Goal: Task Accomplishment & Management: Use online tool/utility

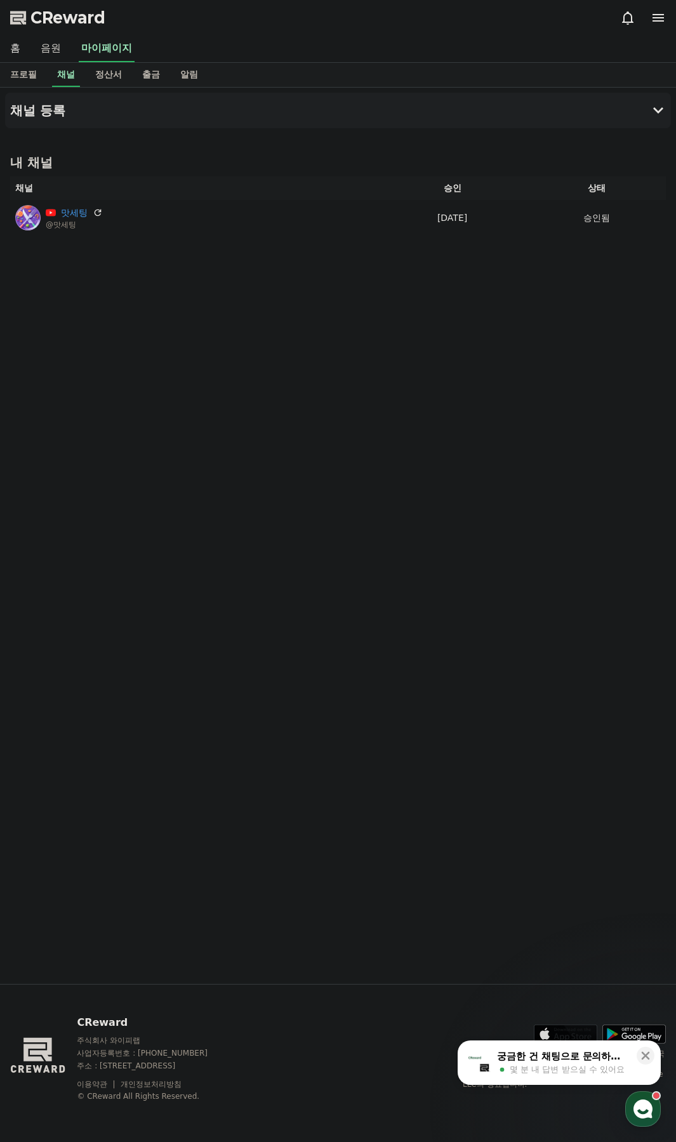
click at [55, 52] on link "음원" at bounding box center [50, 49] width 41 height 27
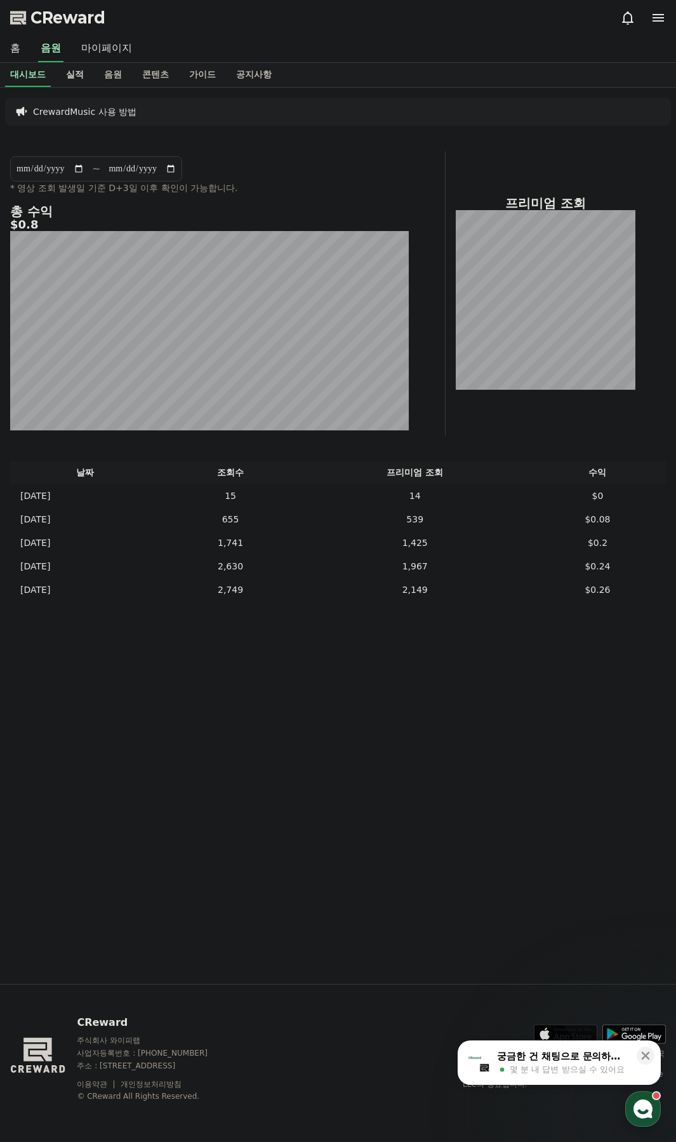
click at [91, 82] on link "실적" at bounding box center [75, 75] width 38 height 24
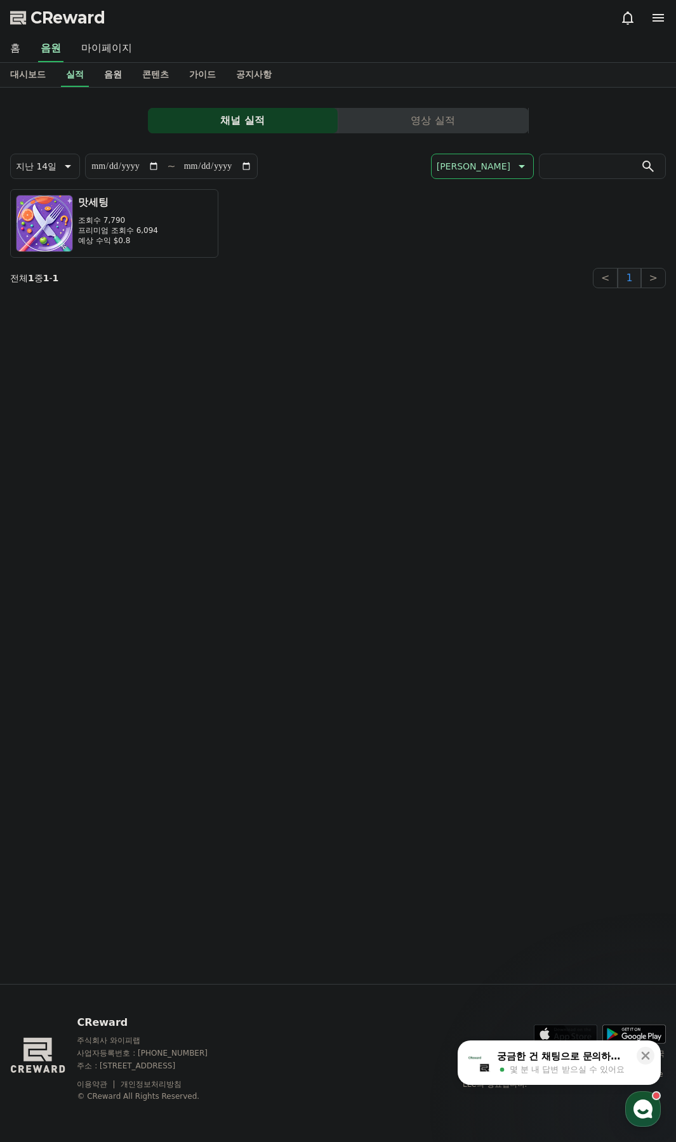
click at [130, 78] on link "음원" at bounding box center [113, 75] width 38 height 24
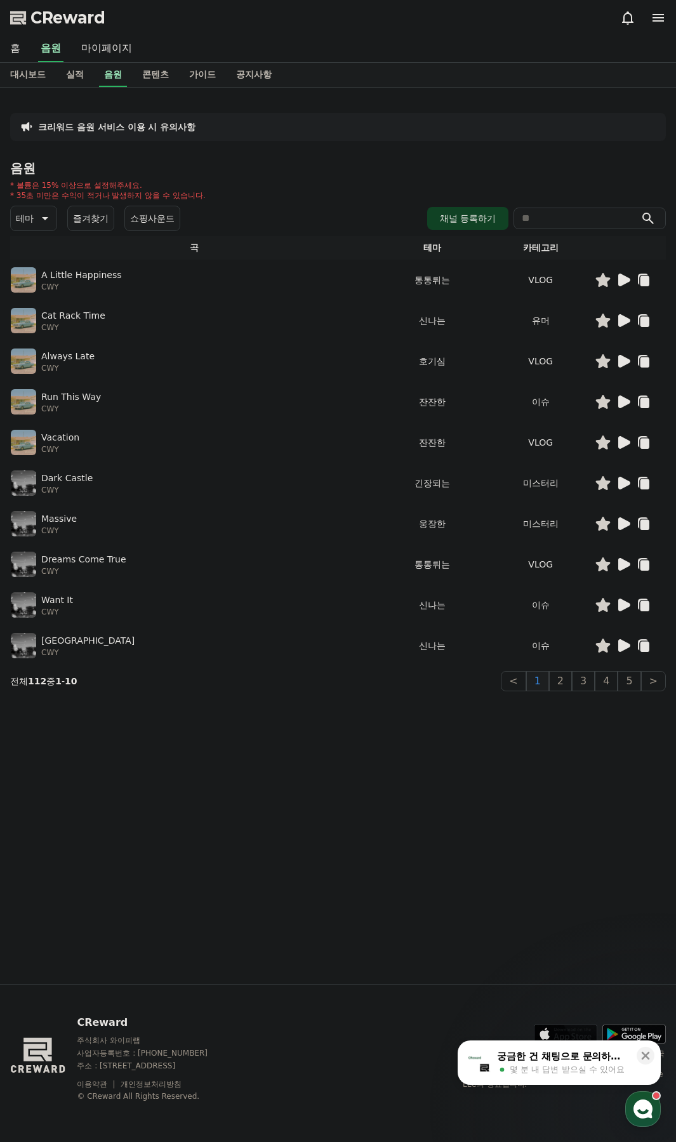
click at [618, 282] on icon at bounding box center [624, 280] width 12 height 13
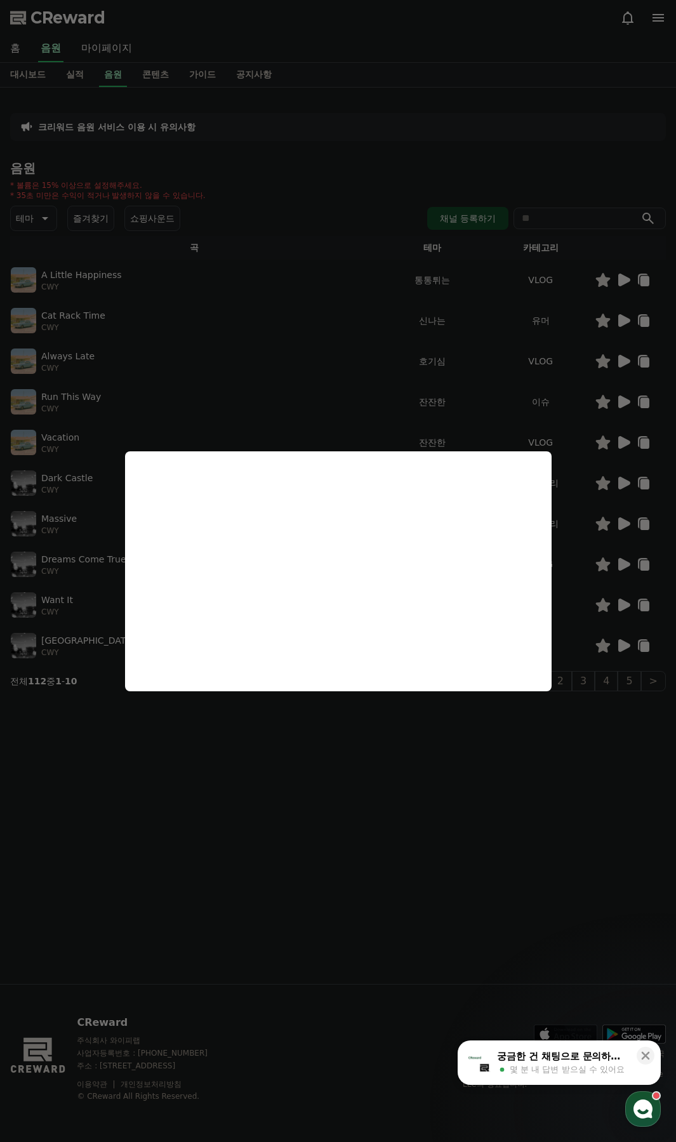
click at [454, 347] on button "close modal" at bounding box center [338, 571] width 676 height 1142
click at [618, 320] on icon at bounding box center [623, 320] width 15 height 15
click at [465, 350] on button "close modal" at bounding box center [338, 571] width 676 height 1142
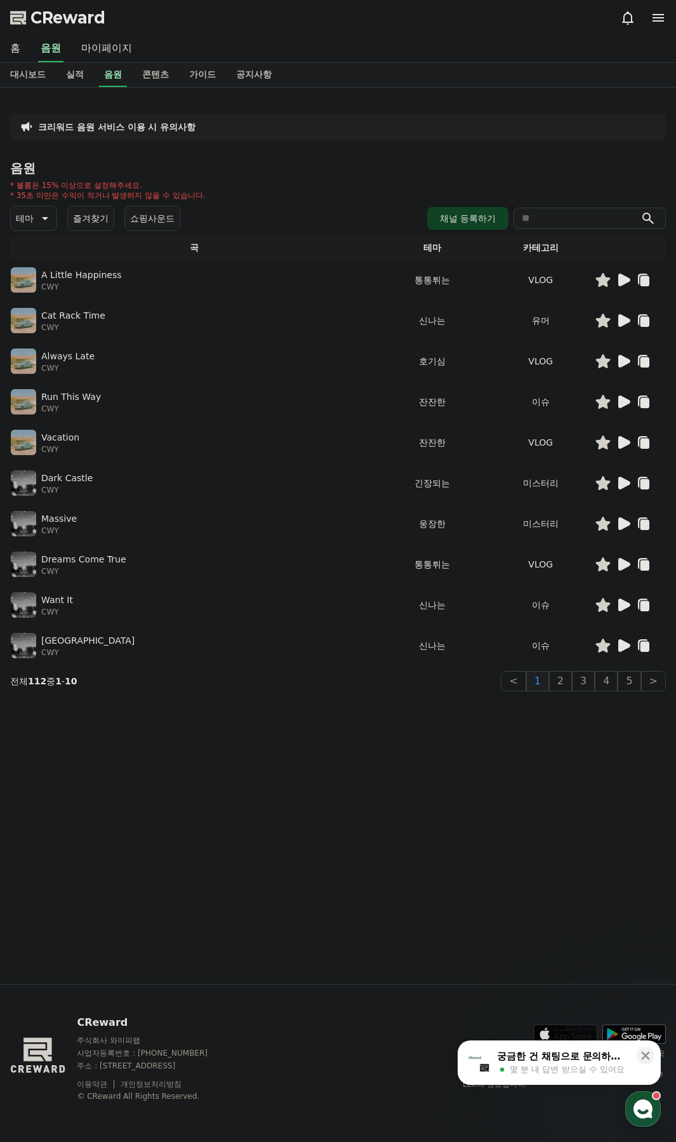
click at [622, 357] on icon at bounding box center [624, 361] width 12 height 13
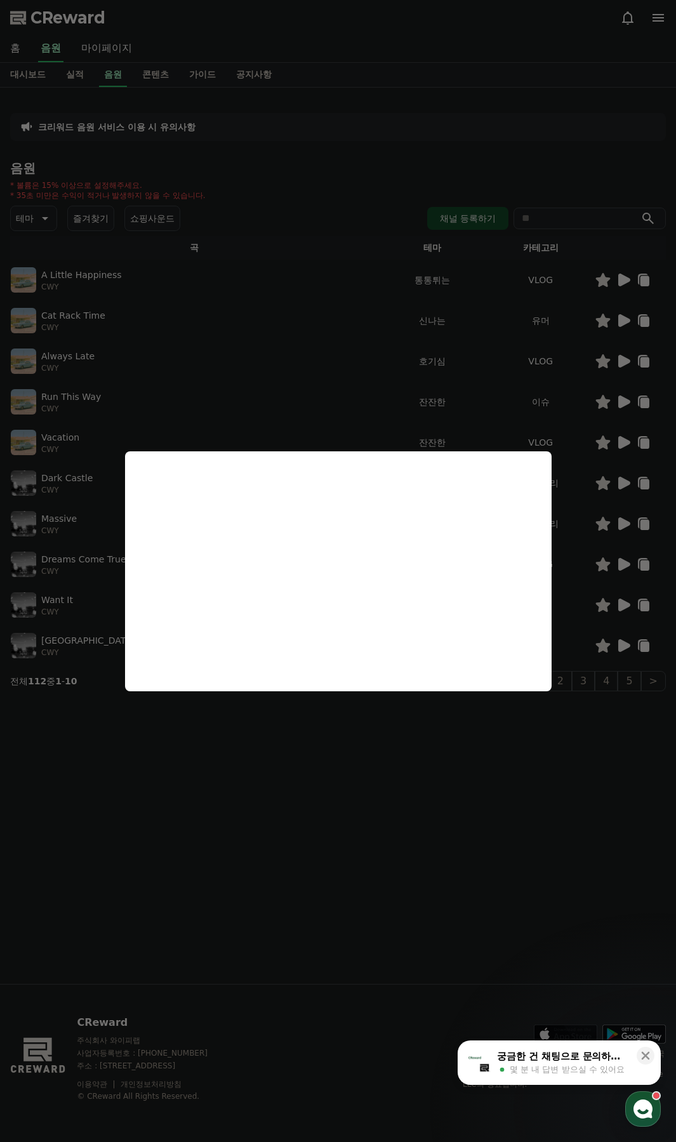
click at [620, 400] on button "close modal" at bounding box center [338, 571] width 676 height 1142
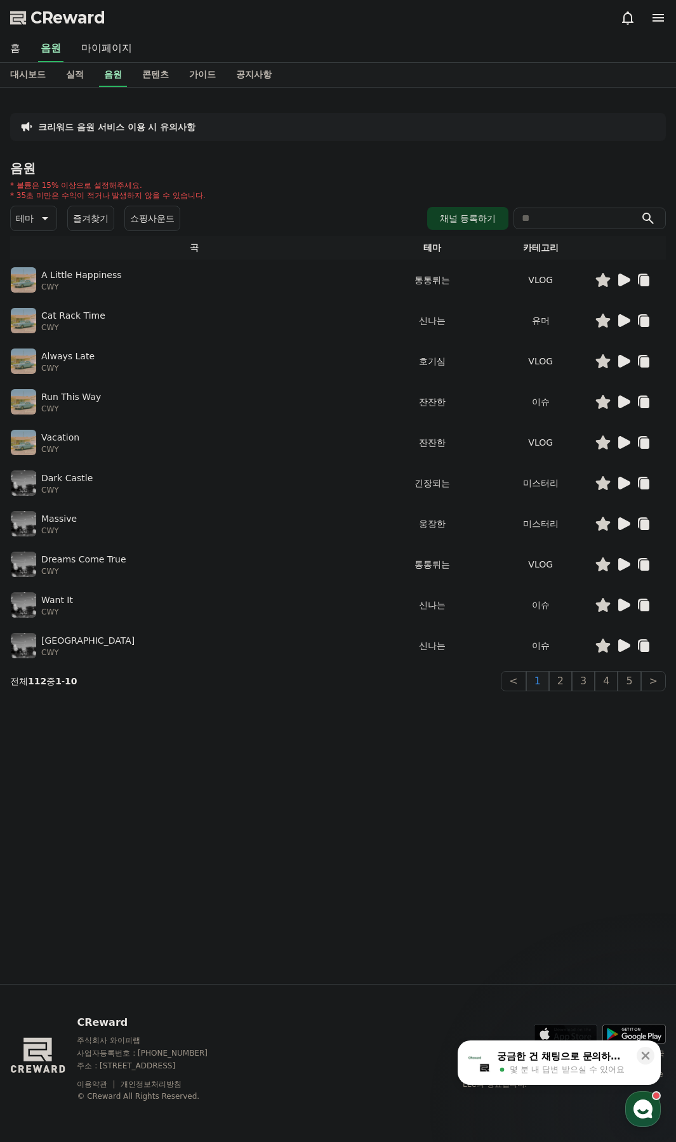
click at [620, 400] on icon at bounding box center [624, 402] width 12 height 13
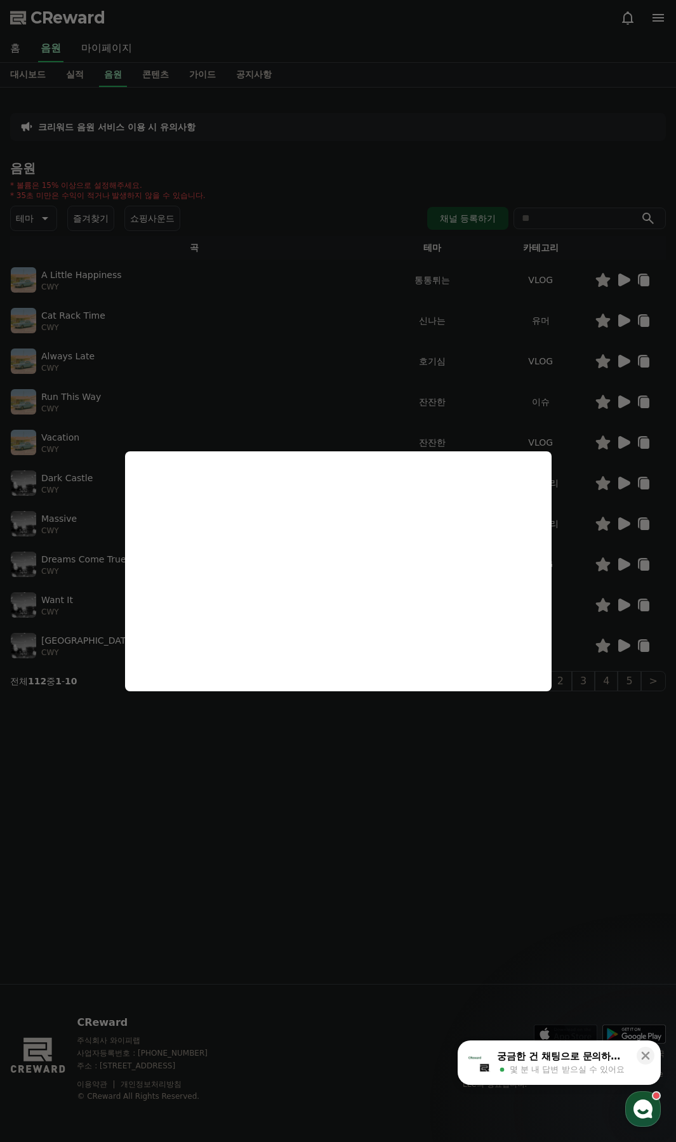
click at [581, 515] on button "close modal" at bounding box center [338, 571] width 676 height 1142
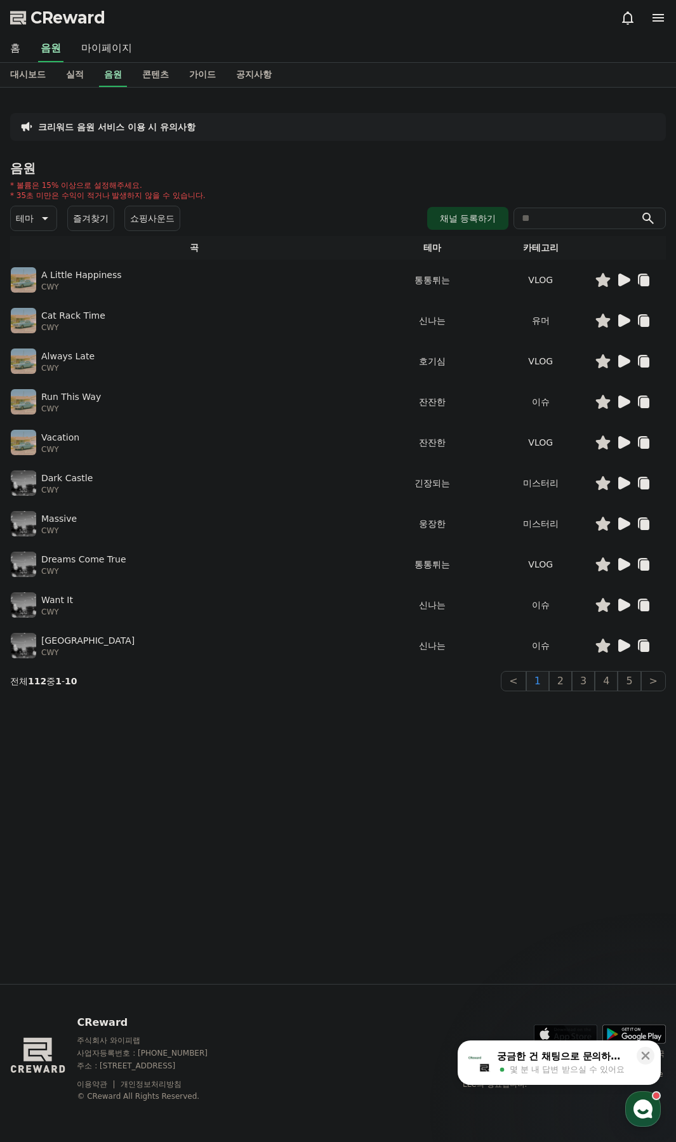
click at [626, 569] on icon at bounding box center [623, 564] width 15 height 15
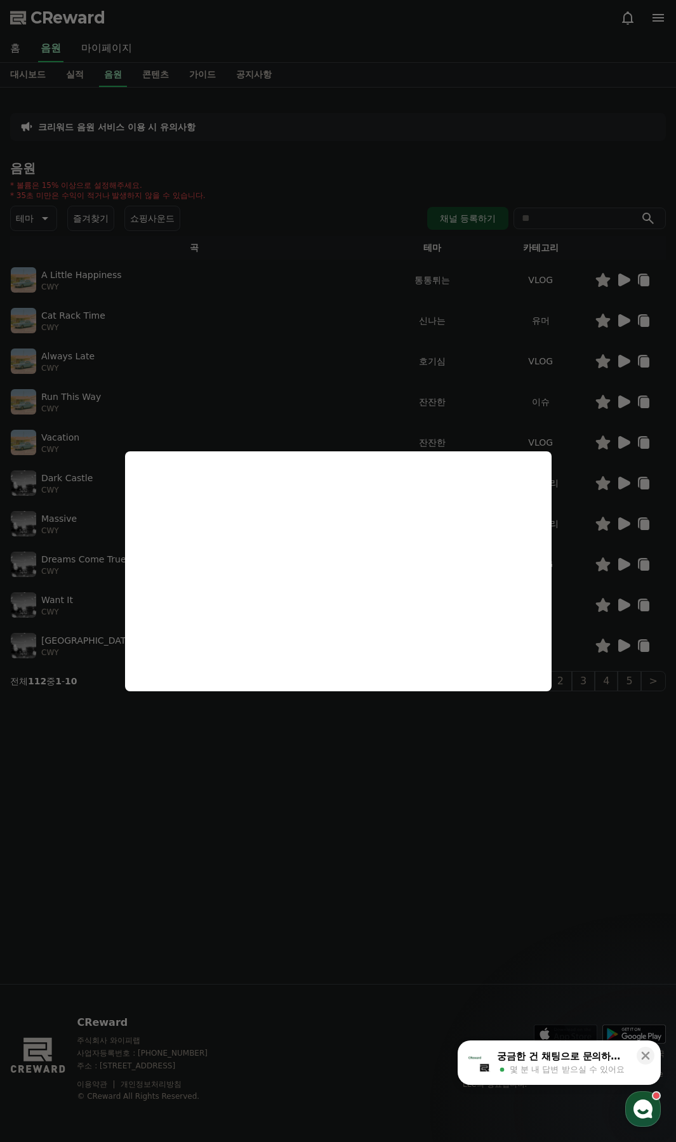
drag, startPoint x: 600, startPoint y: 611, endPoint x: 611, endPoint y: 608, distance: 11.9
click at [601, 611] on button "close modal" at bounding box center [338, 571] width 676 height 1142
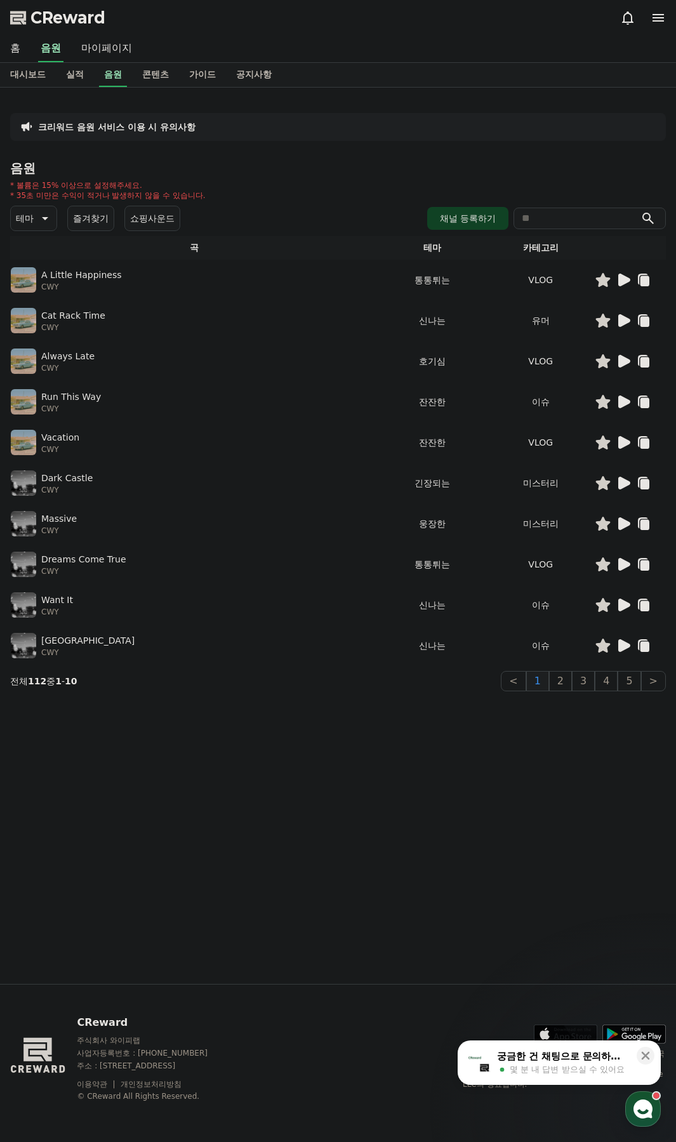
click at [624, 607] on icon at bounding box center [624, 605] width 12 height 13
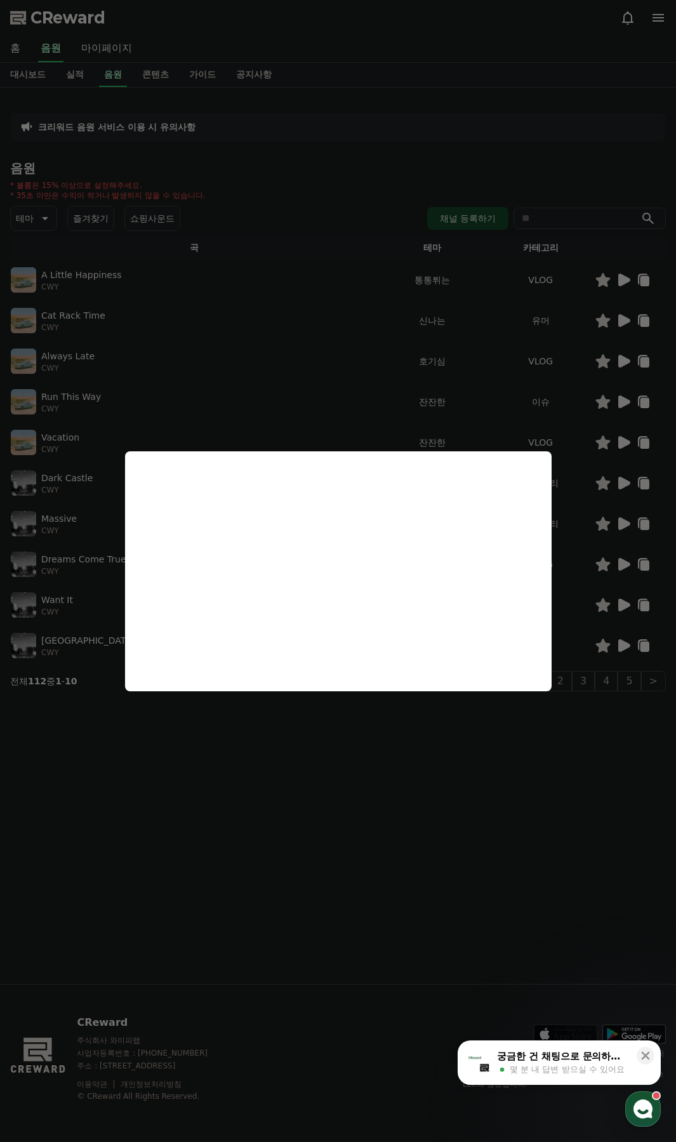
click at [623, 643] on button "close modal" at bounding box center [338, 571] width 676 height 1142
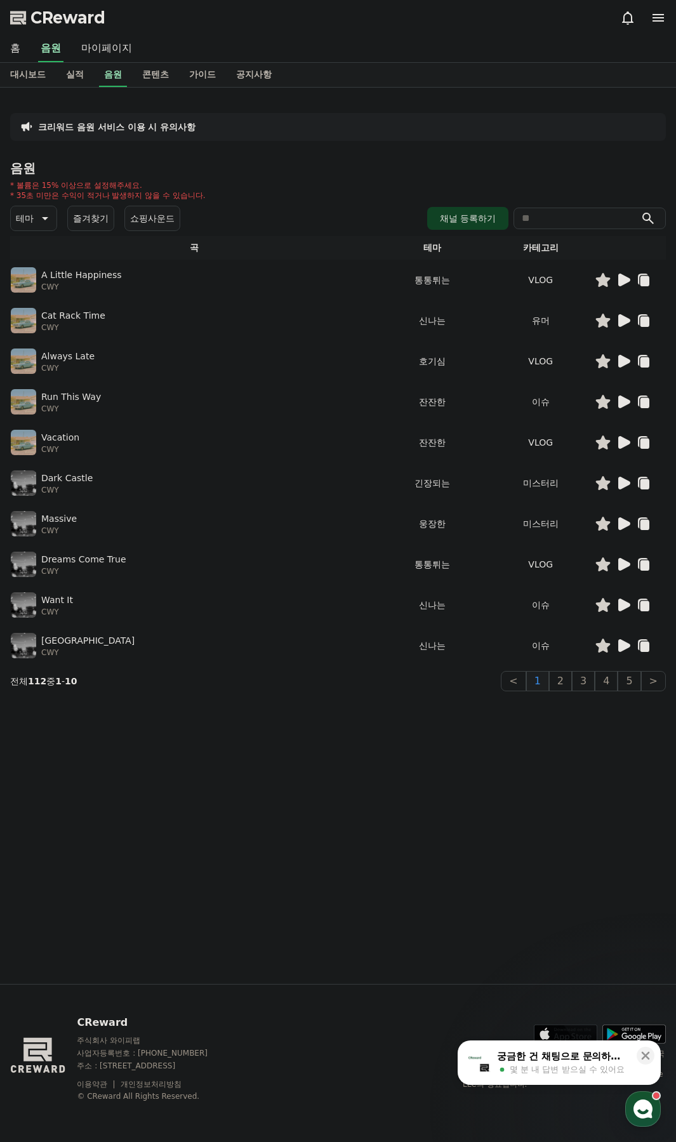
click at [623, 643] on icon at bounding box center [624, 645] width 12 height 13
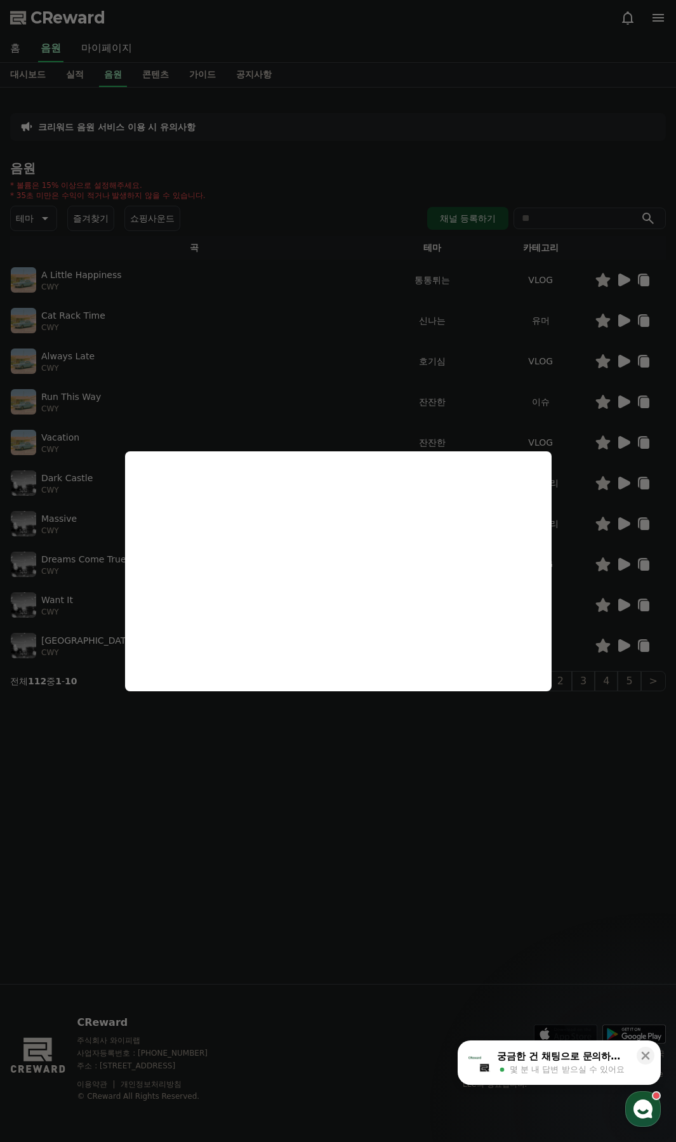
click at [577, 719] on button "close modal" at bounding box center [338, 571] width 676 height 1142
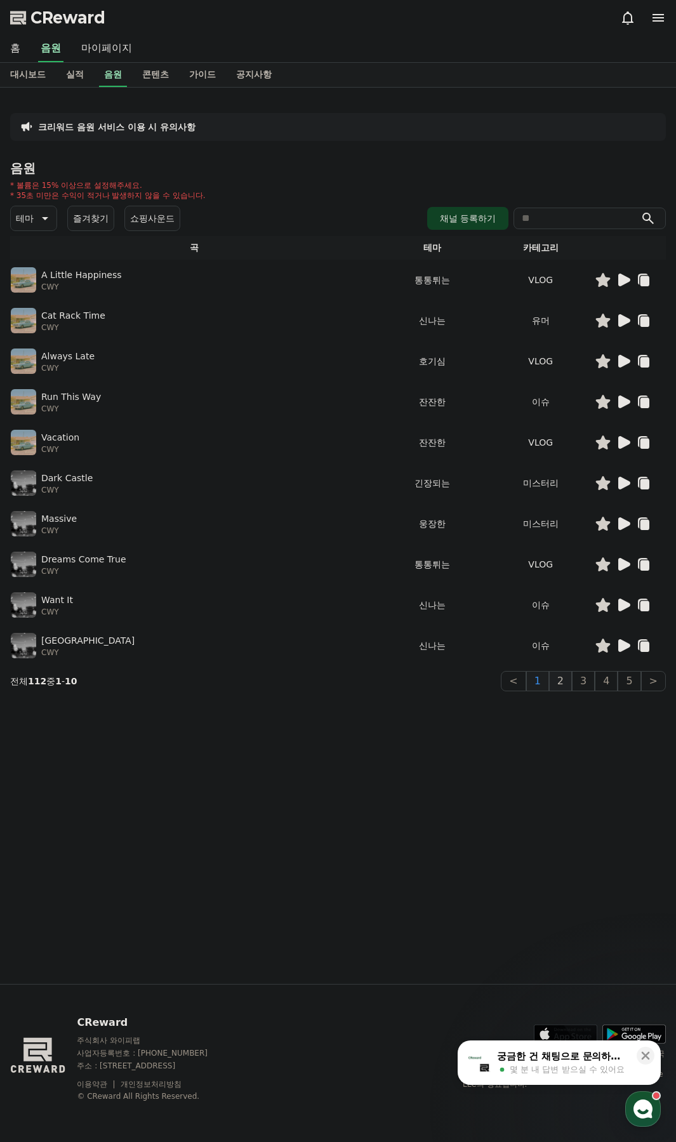
click at [557, 682] on button "2" at bounding box center [560, 681] width 23 height 20
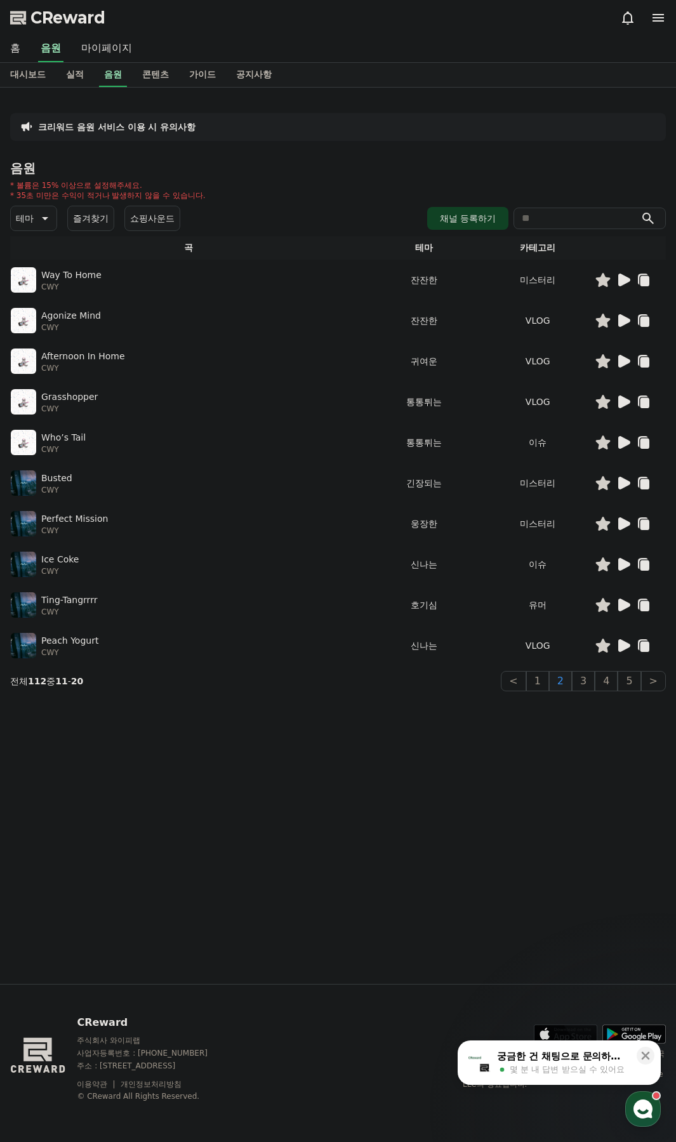
click at [625, 318] on icon at bounding box center [624, 320] width 12 height 13
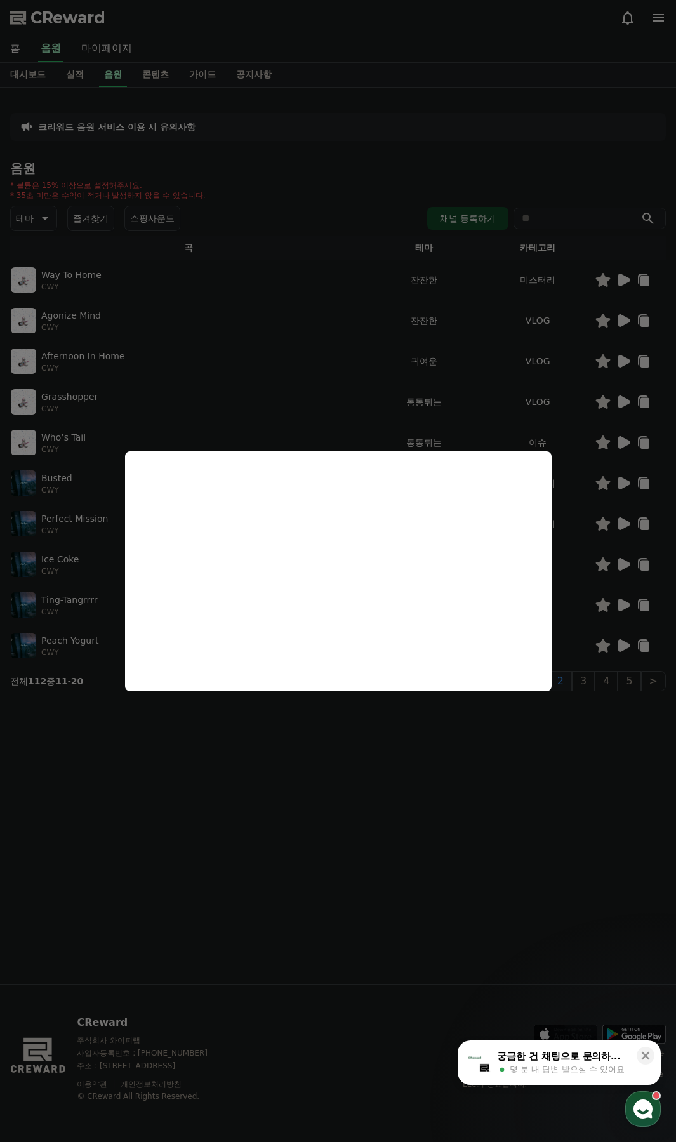
click at [428, 387] on button "close modal" at bounding box center [338, 571] width 676 height 1142
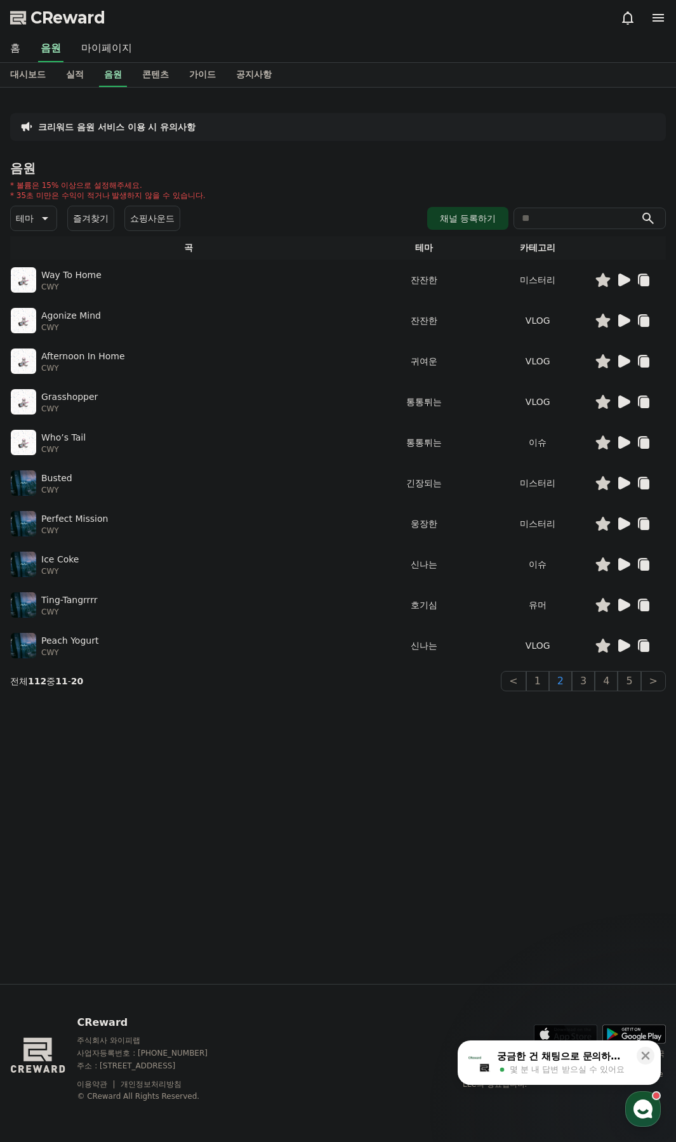
click at [623, 404] on icon at bounding box center [624, 402] width 12 height 13
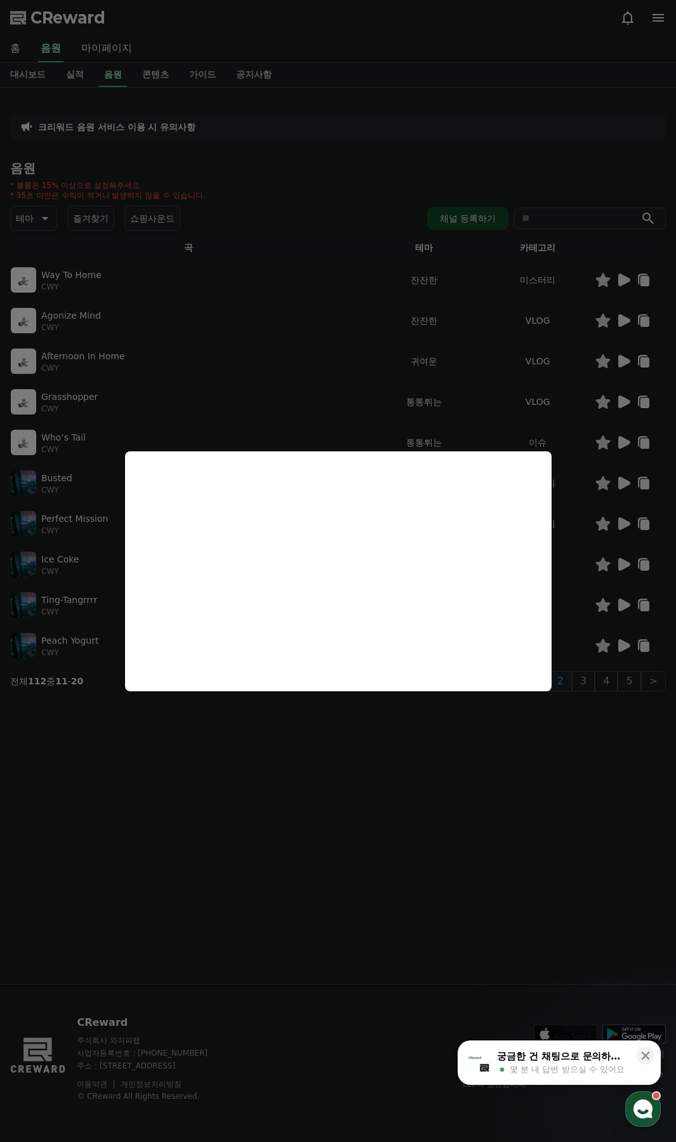
click at [625, 439] on button "close modal" at bounding box center [338, 571] width 676 height 1142
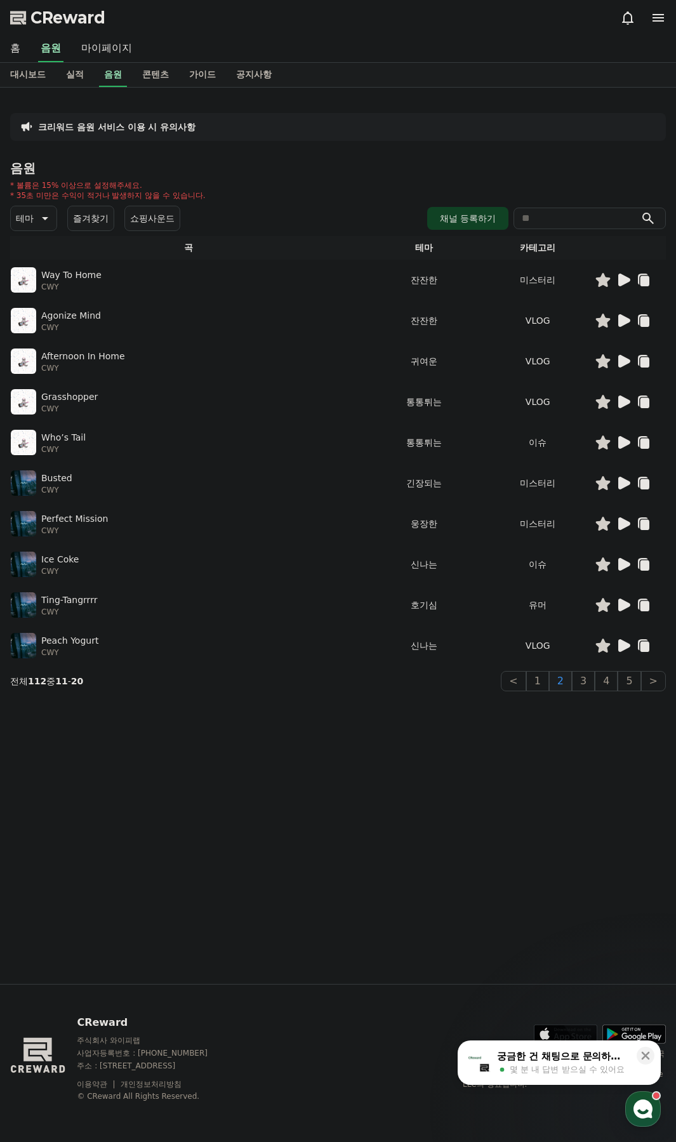
click at [625, 439] on icon at bounding box center [624, 442] width 12 height 13
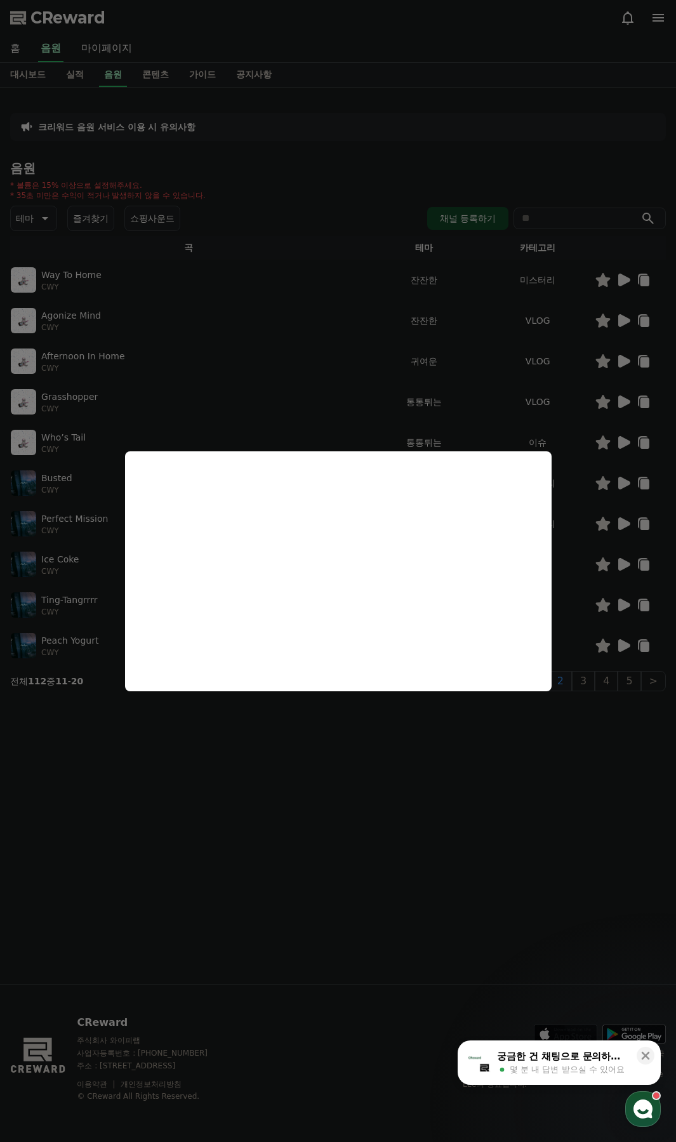
click at [624, 479] on button "close modal" at bounding box center [338, 571] width 676 height 1142
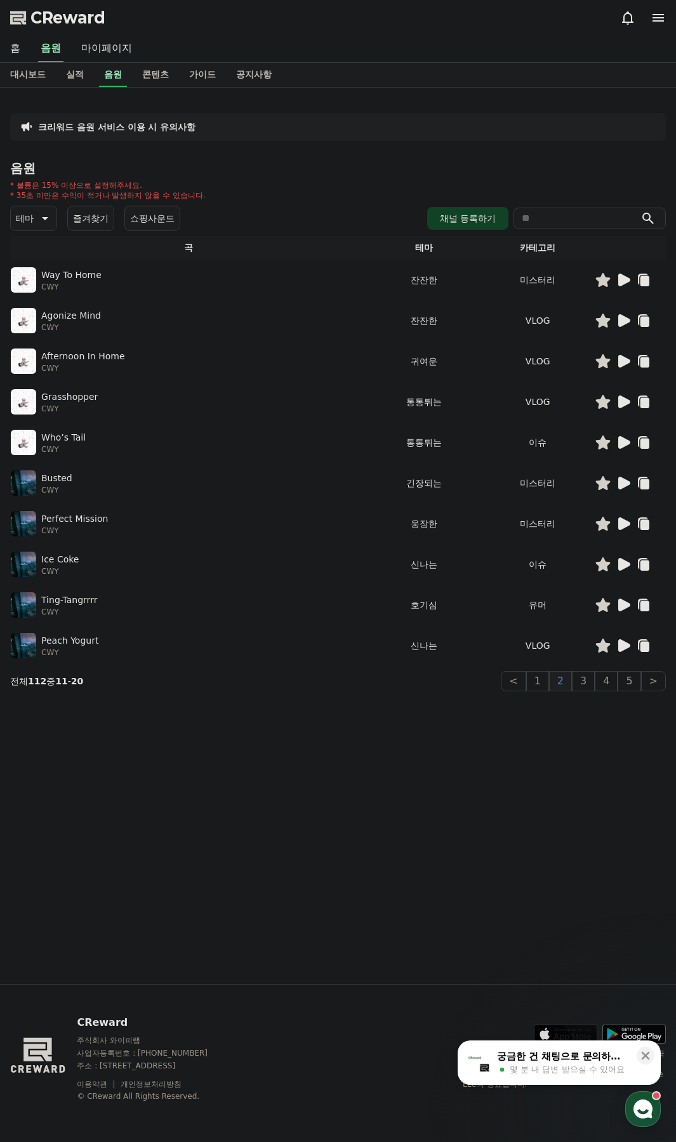
click at [620, 568] on icon at bounding box center [624, 564] width 12 height 13
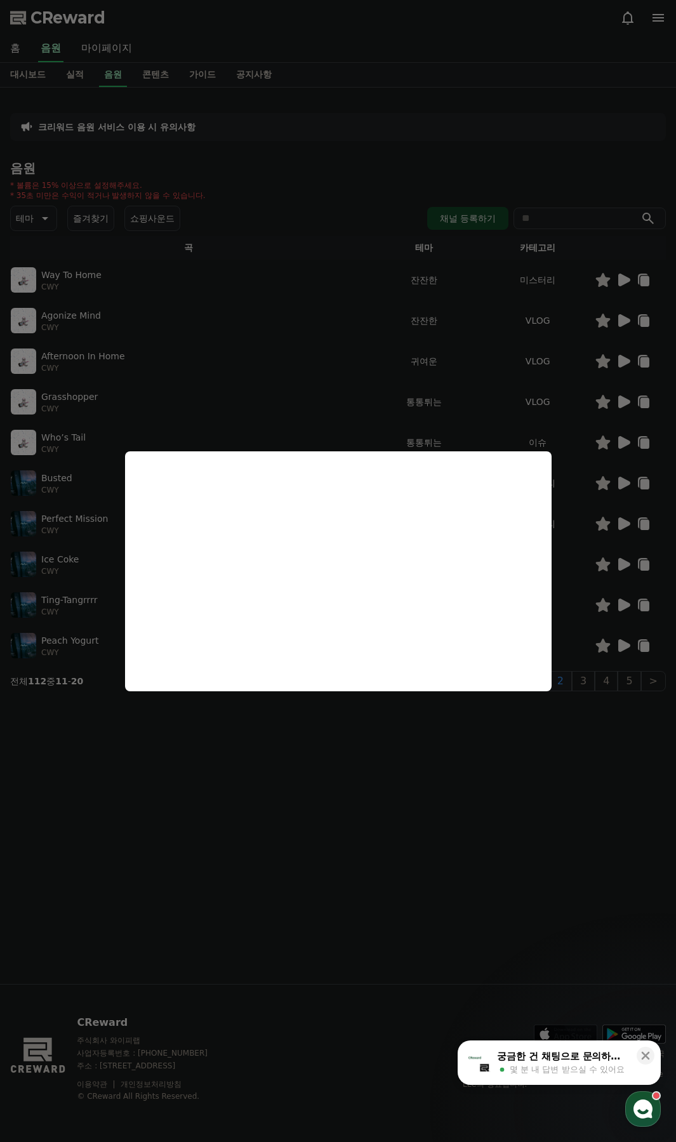
drag, startPoint x: 301, startPoint y: 750, endPoint x: 312, endPoint y: 740, distance: 15.3
click at [302, 750] on button "close modal" at bounding box center [338, 571] width 676 height 1142
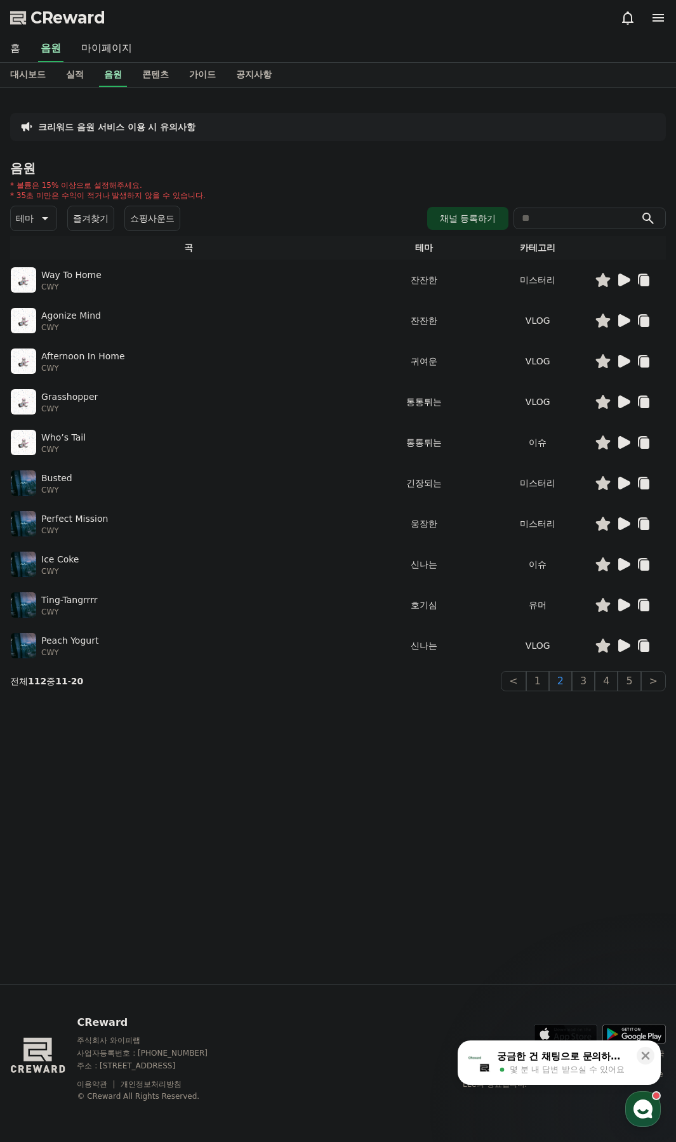
click at [608, 566] on icon at bounding box center [603, 564] width 15 height 14
click at [623, 604] on icon at bounding box center [624, 605] width 12 height 13
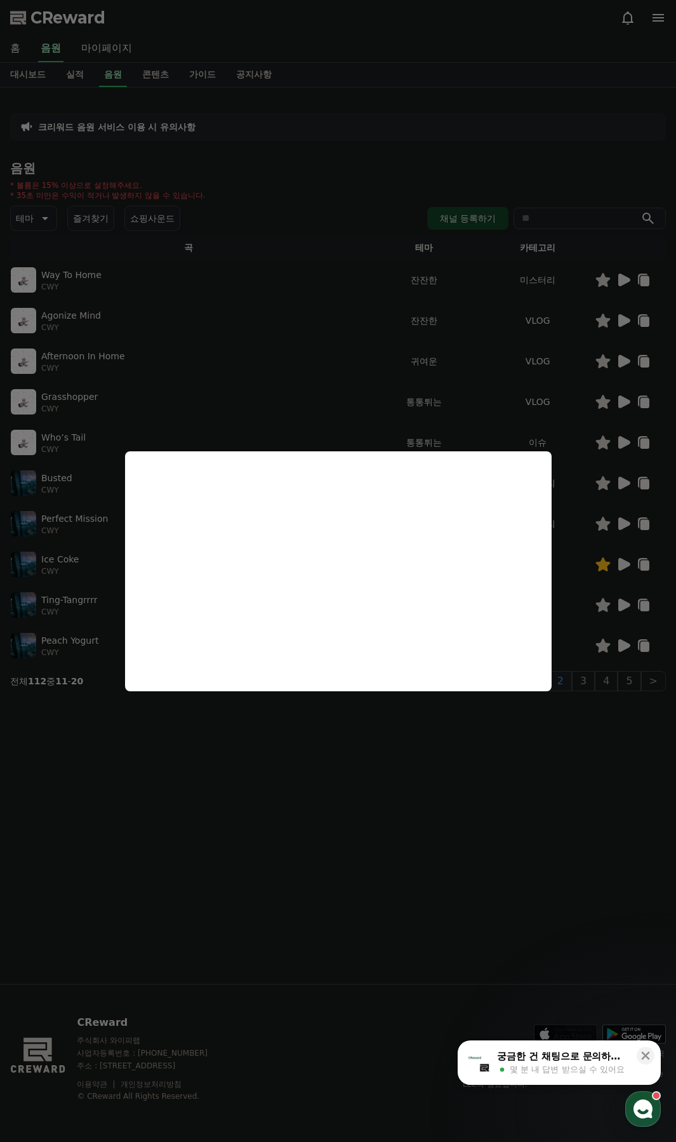
click at [597, 646] on button "close modal" at bounding box center [338, 571] width 676 height 1142
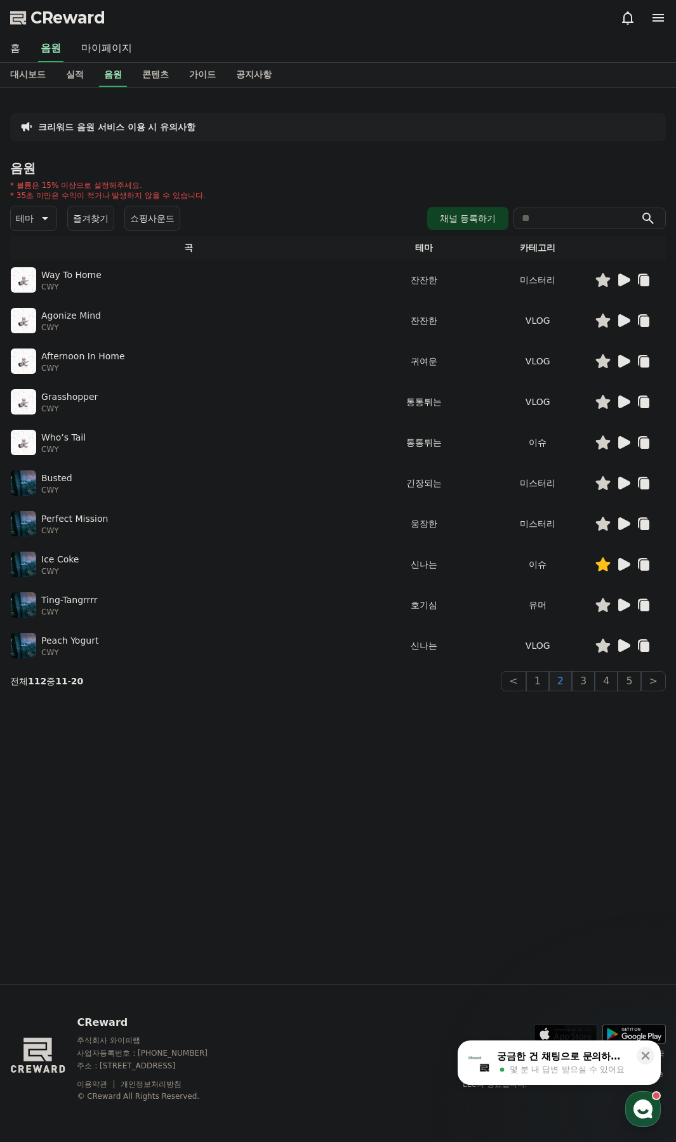
click at [621, 643] on icon at bounding box center [624, 645] width 12 height 13
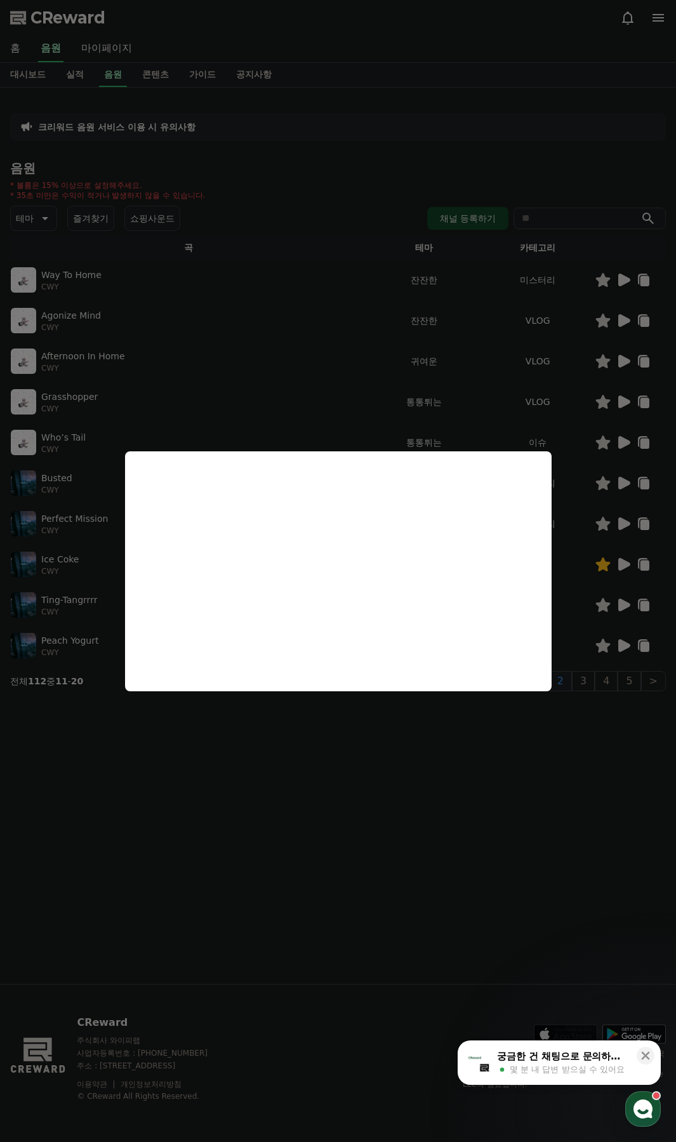
click at [561, 735] on button "close modal" at bounding box center [338, 571] width 676 height 1142
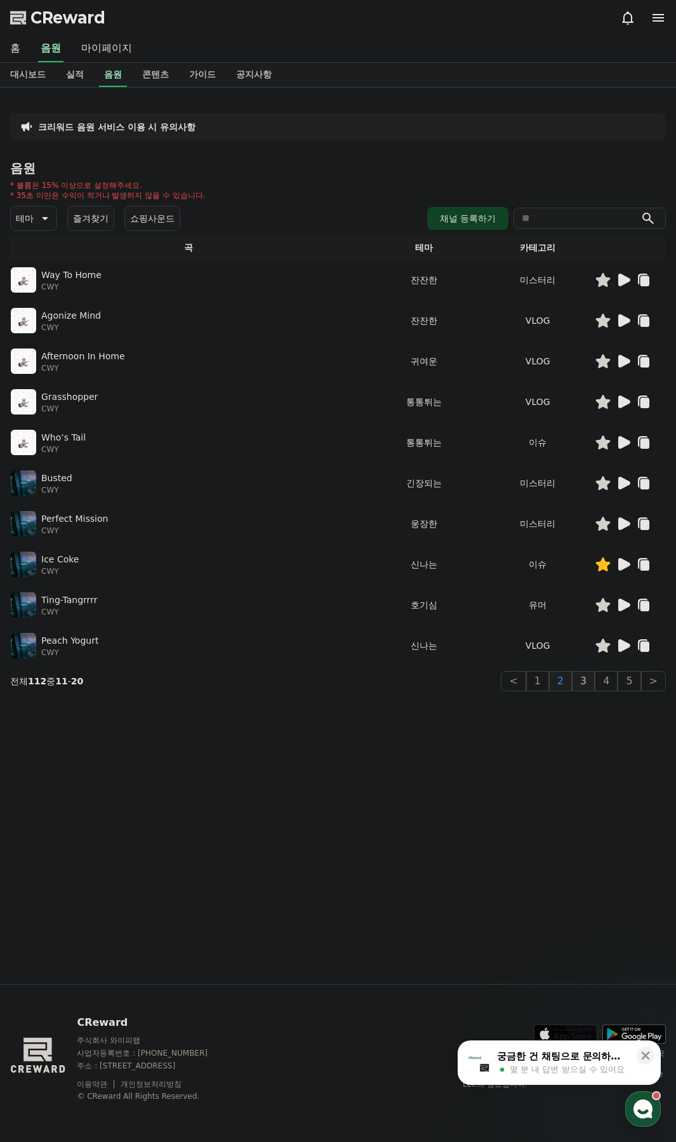
click at [583, 683] on button "3" at bounding box center [583, 681] width 23 height 20
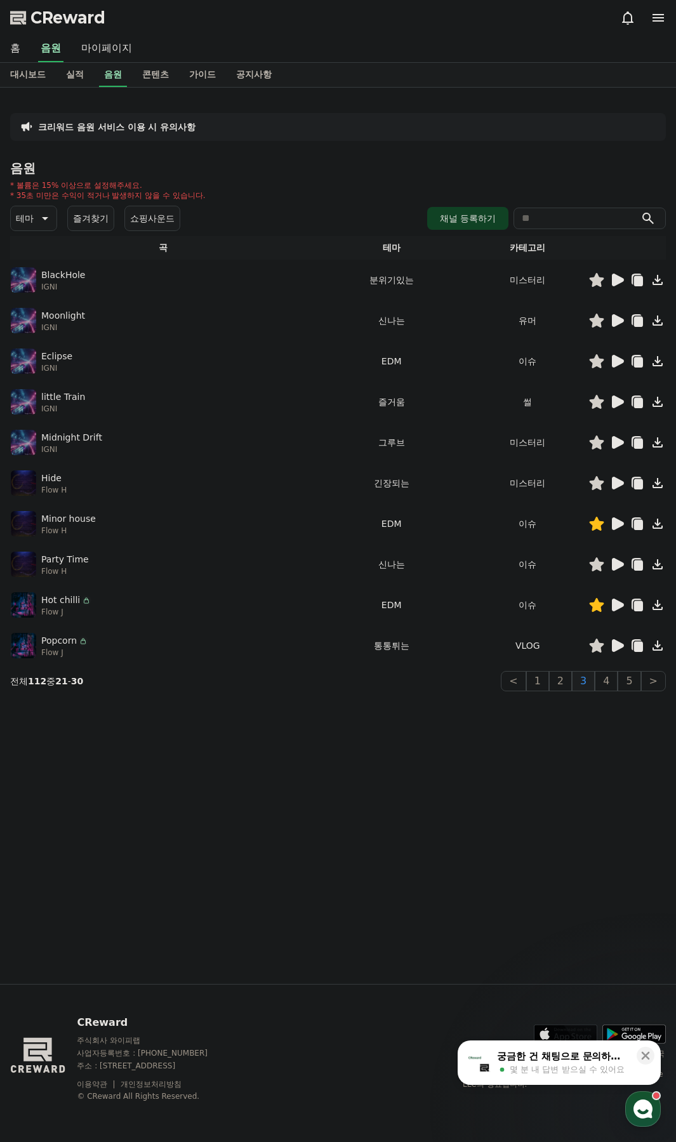
click at [617, 321] on icon at bounding box center [618, 320] width 12 height 13
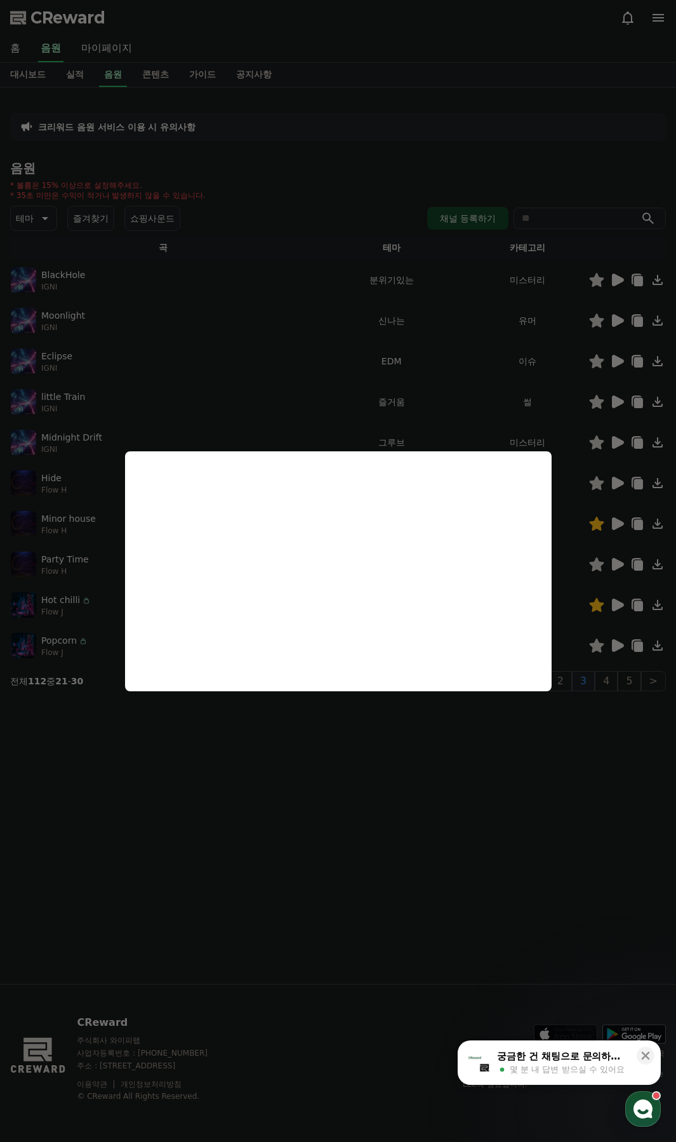
drag, startPoint x: 385, startPoint y: 775, endPoint x: 399, endPoint y: 684, distance: 91.8
click at [385, 774] on button "close modal" at bounding box center [338, 571] width 676 height 1142
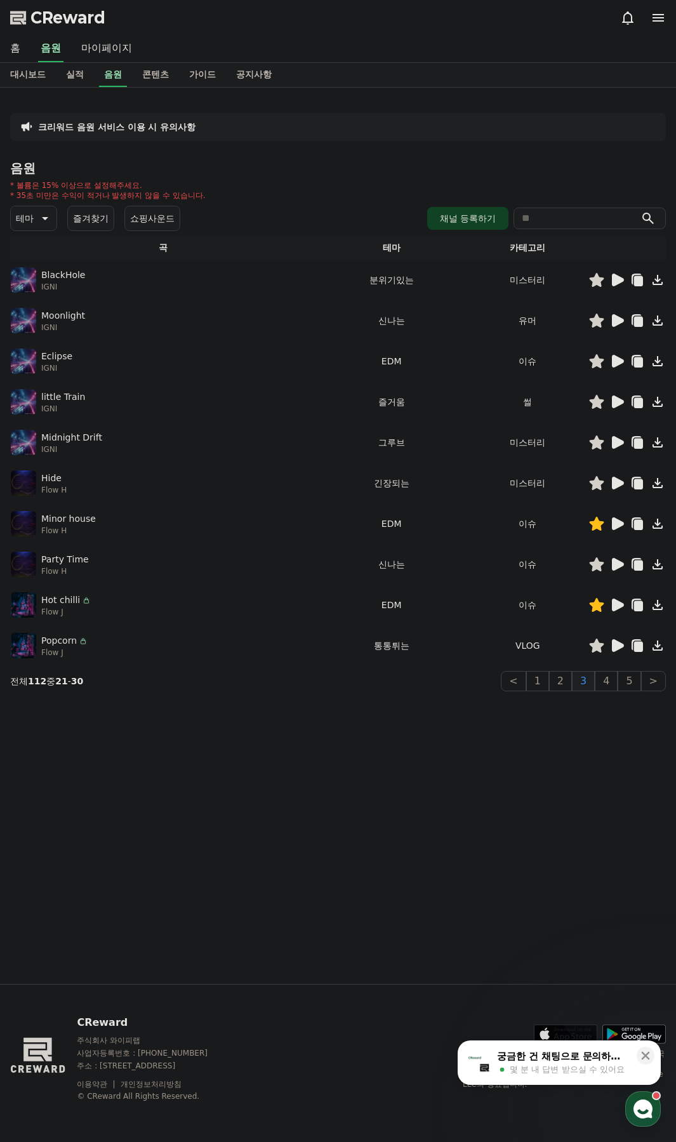
click at [102, 220] on button "즐겨찾기" at bounding box center [90, 218] width 47 height 25
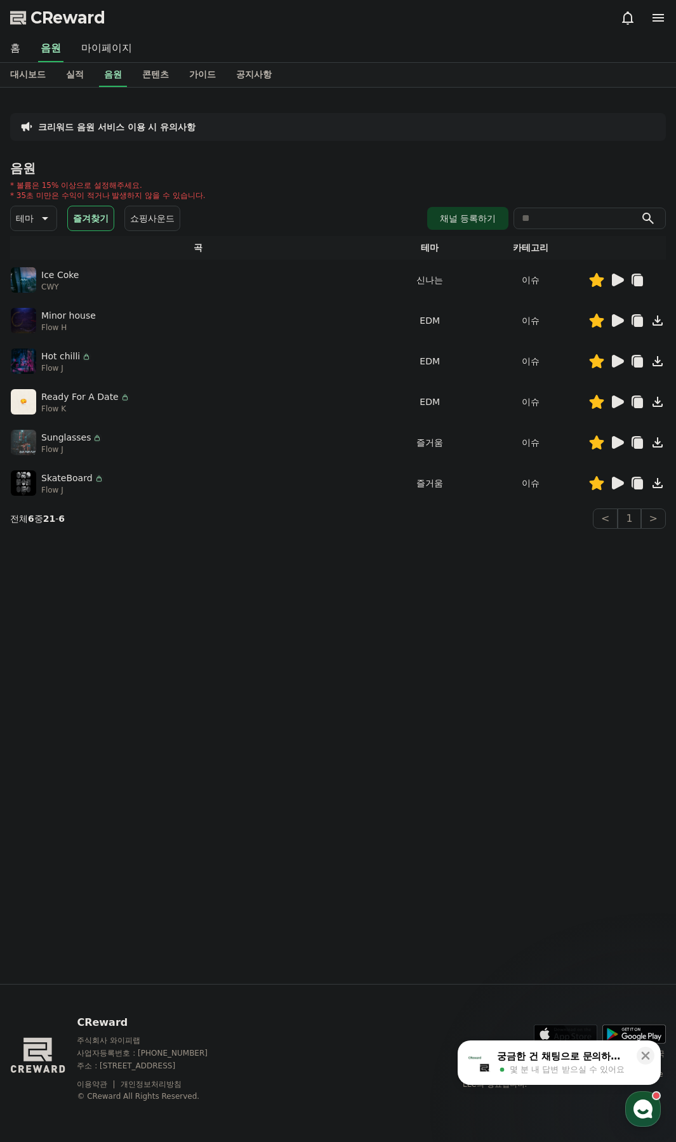
click at [618, 481] on icon at bounding box center [618, 483] width 12 height 13
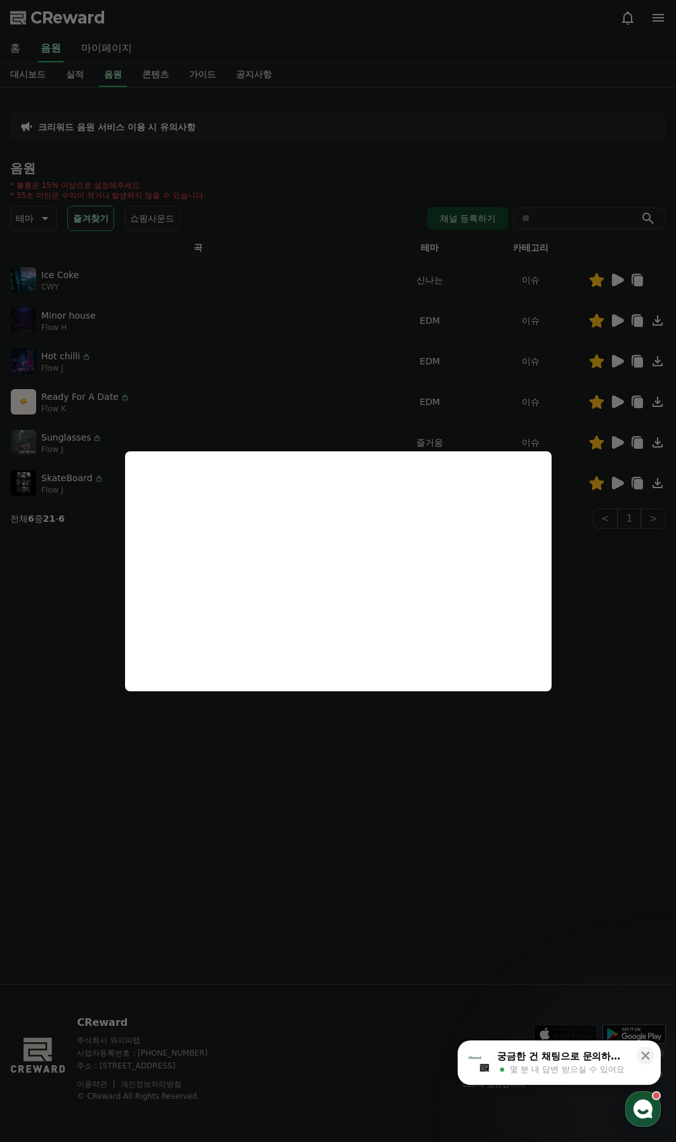
drag, startPoint x: 587, startPoint y: 564, endPoint x: 632, endPoint y: 499, distance: 79.3
click at [587, 562] on button "close modal" at bounding box center [338, 571] width 676 height 1142
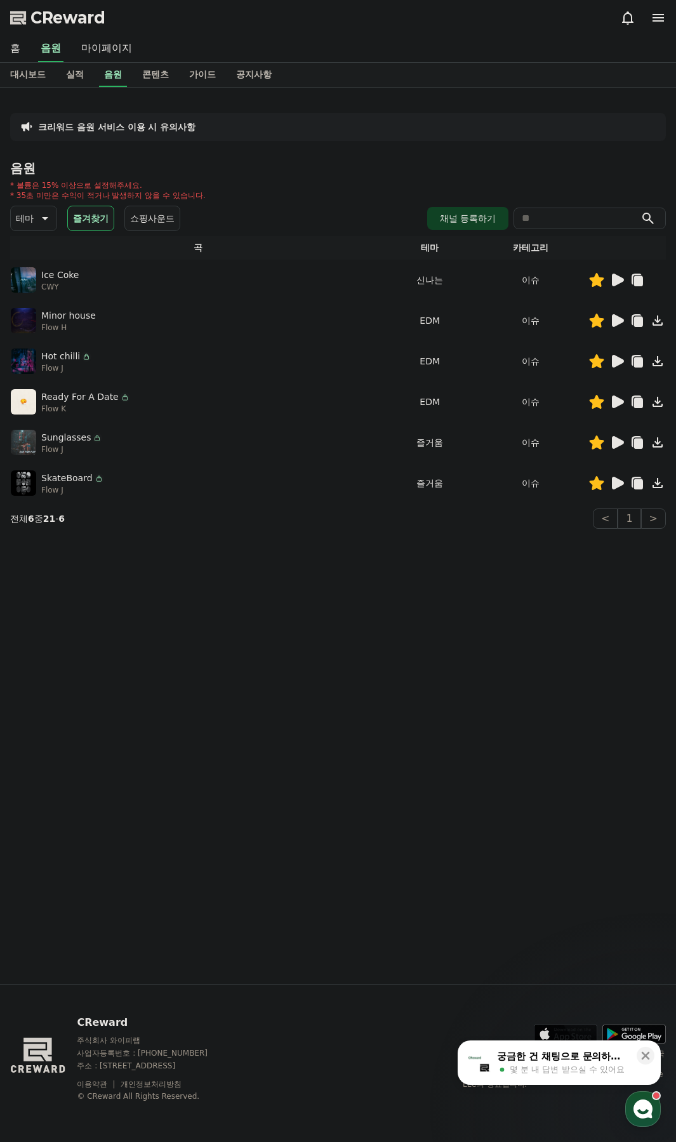
click at [640, 482] on icon at bounding box center [638, 484] width 9 height 10
click at [600, 487] on icon at bounding box center [597, 483] width 15 height 14
click at [620, 439] on icon at bounding box center [618, 442] width 12 height 13
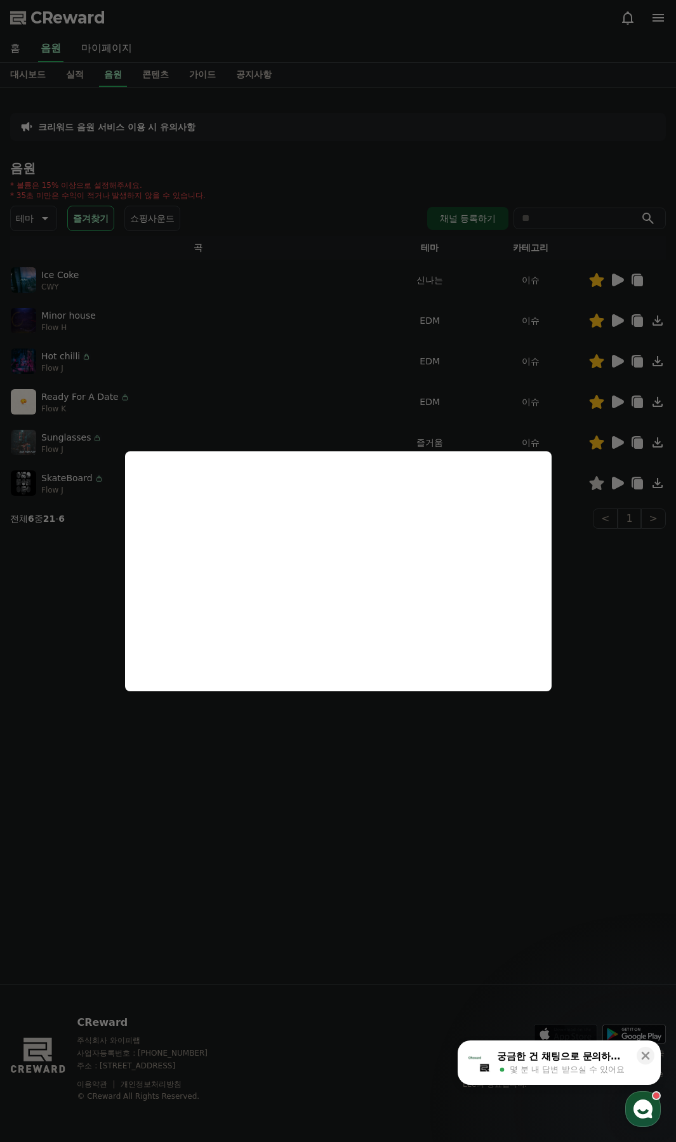
click at [344, 744] on button "close modal" at bounding box center [338, 571] width 676 height 1142
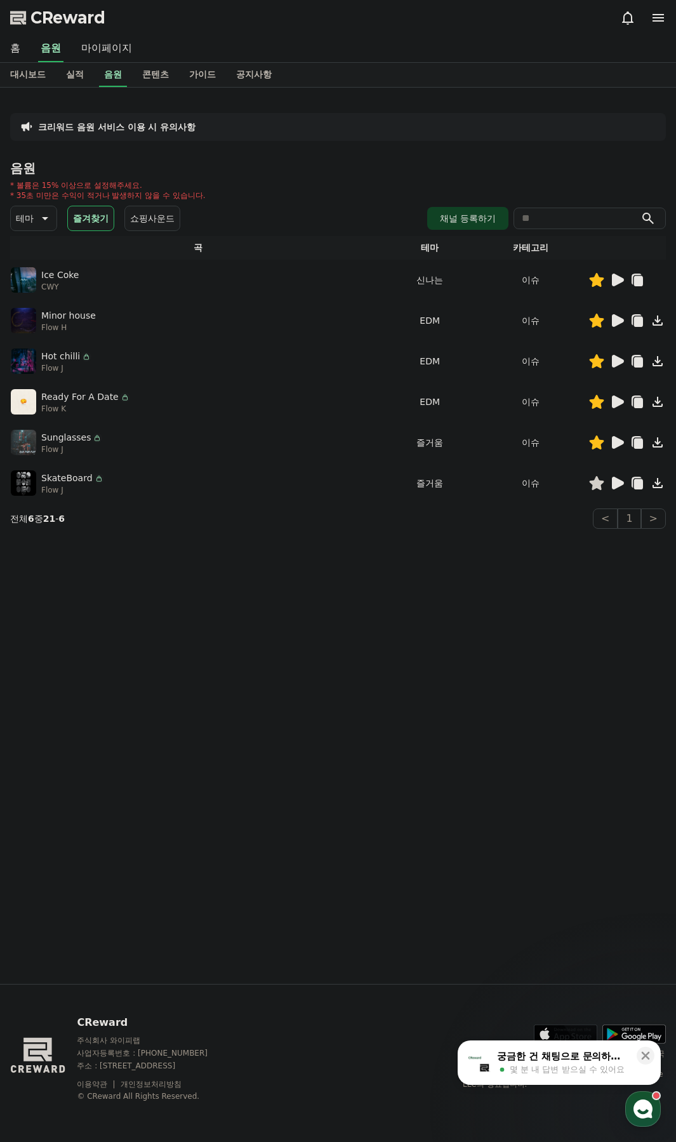
click at [637, 444] on icon at bounding box center [638, 444] width 9 height 10
click at [596, 444] on icon at bounding box center [597, 443] width 15 height 14
click at [620, 405] on icon at bounding box center [618, 402] width 12 height 13
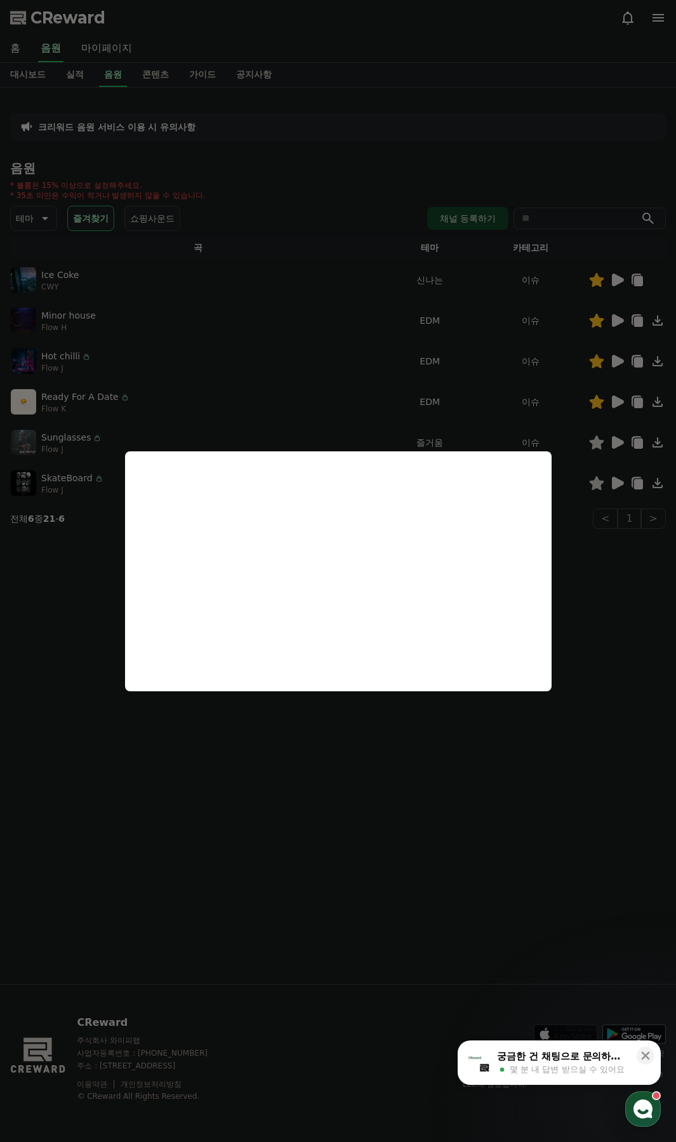
click at [606, 585] on button "close modal" at bounding box center [338, 571] width 676 height 1142
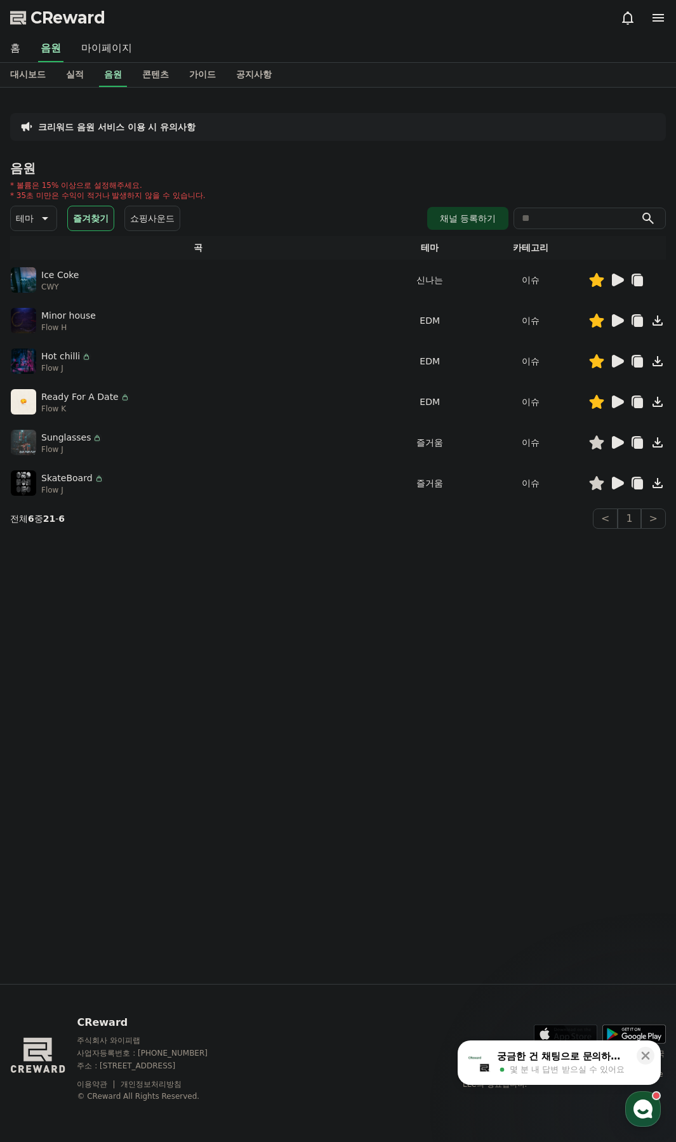
click at [637, 401] on icon at bounding box center [638, 403] width 9 height 10
click at [621, 364] on icon at bounding box center [618, 361] width 12 height 13
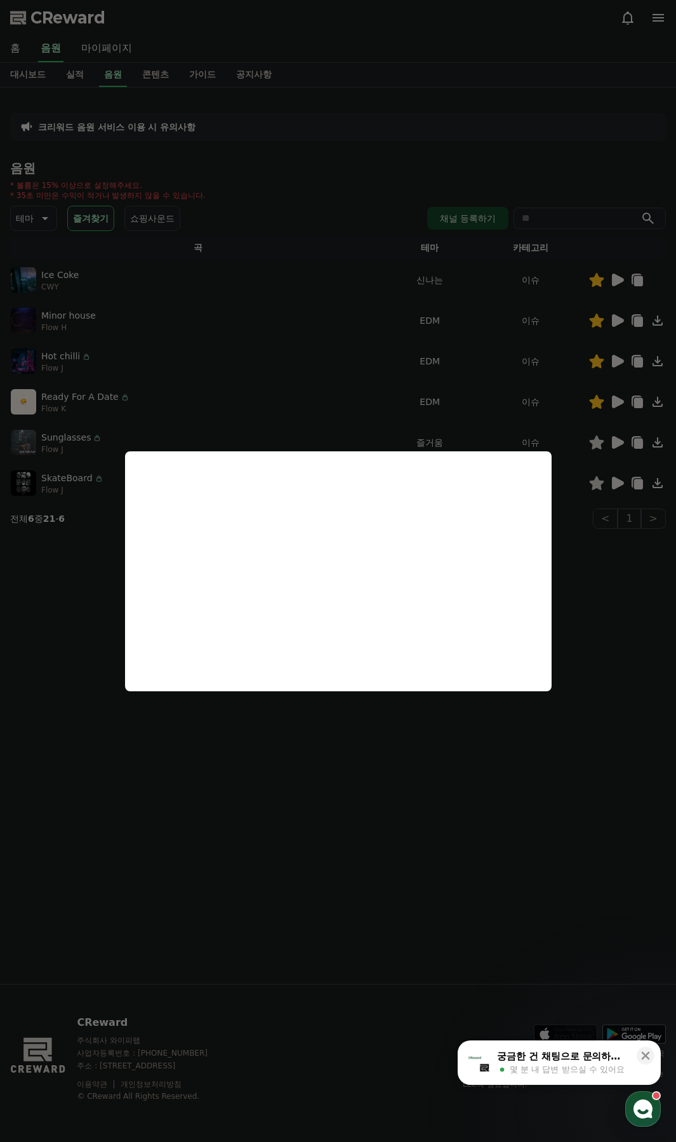
click at [604, 582] on button "close modal" at bounding box center [338, 571] width 676 height 1142
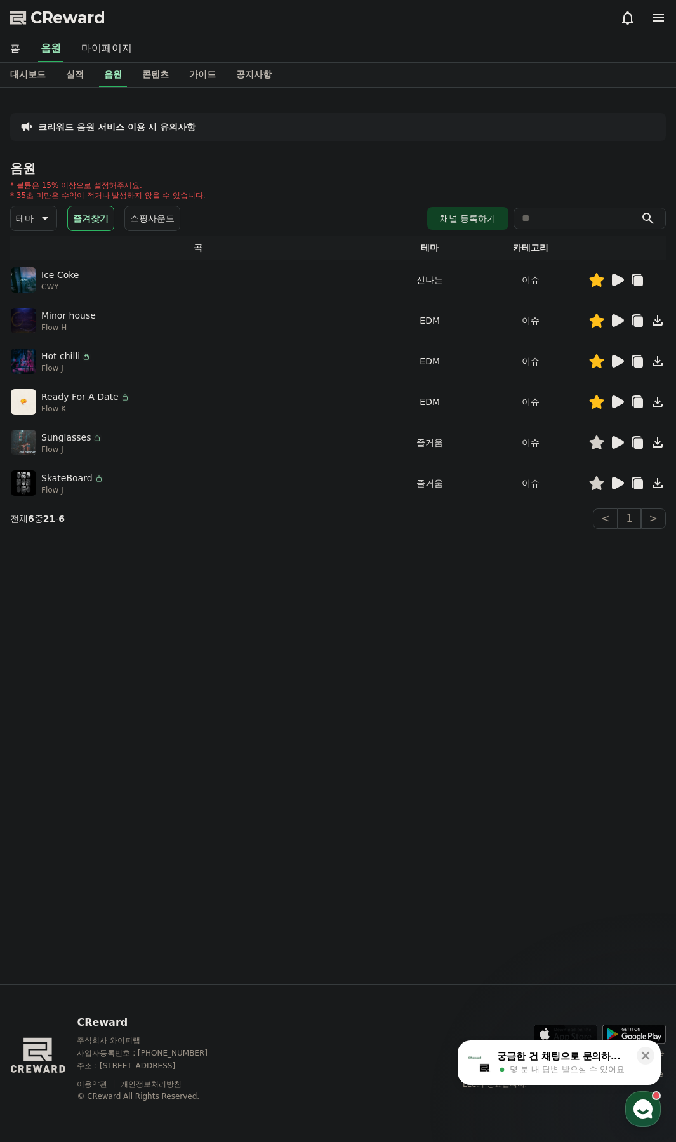
click at [637, 362] on icon at bounding box center [638, 362] width 9 height 10
click at [509, 557] on div "크리워드 음원 서비스 이용 시 유의사항 음원 * 볼륨은 15% 이상으로 설정해주세요. * 35초 미만은 수익이 적거나 발생하지 않을 수 있습니…" at bounding box center [338, 536] width 676 height 896
click at [642, 321] on icon at bounding box center [638, 322] width 9 height 10
click at [613, 322] on icon at bounding box center [618, 320] width 12 height 13
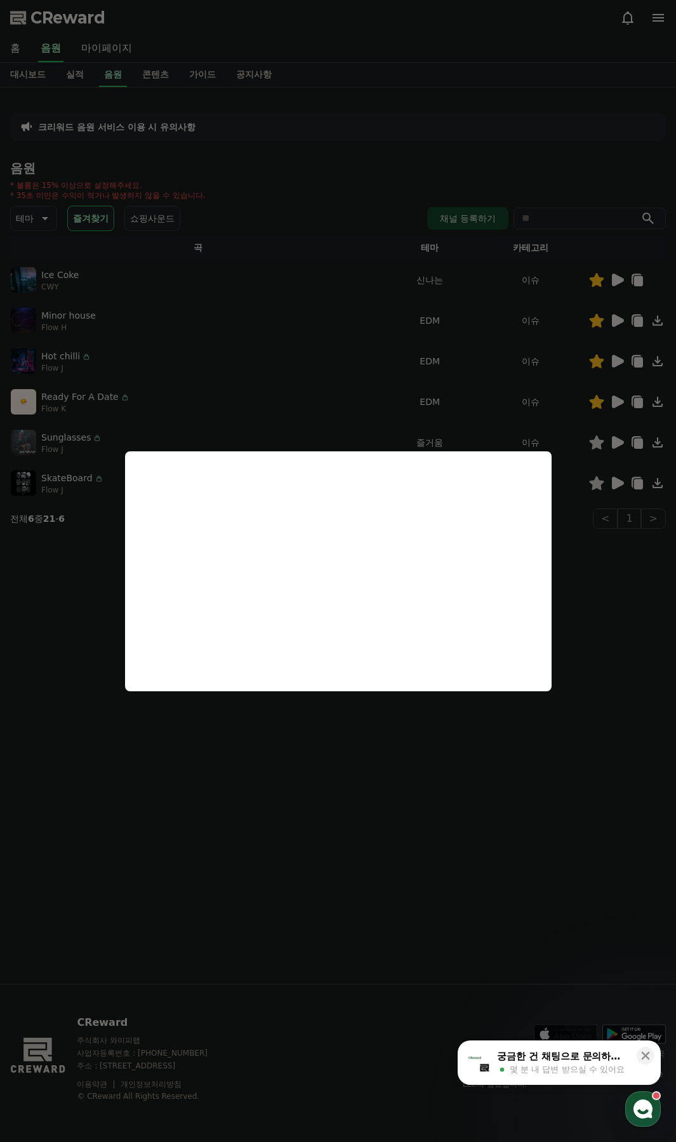
click at [549, 287] on button "close modal" at bounding box center [338, 571] width 676 height 1142
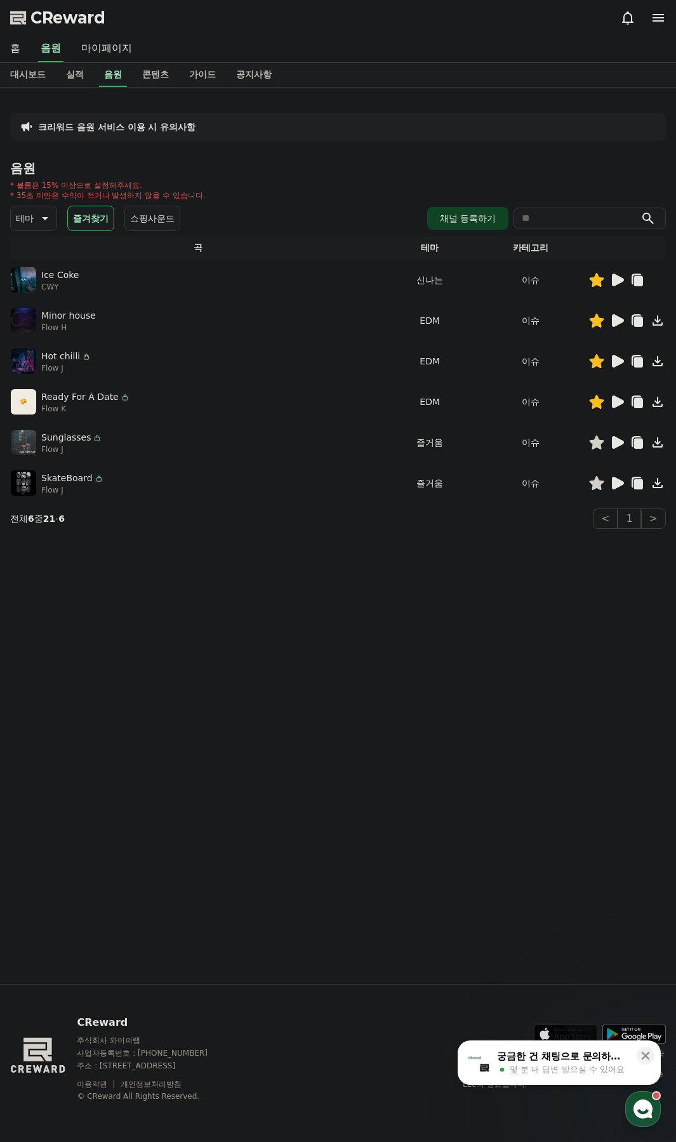
click at [615, 279] on icon at bounding box center [618, 280] width 12 height 13
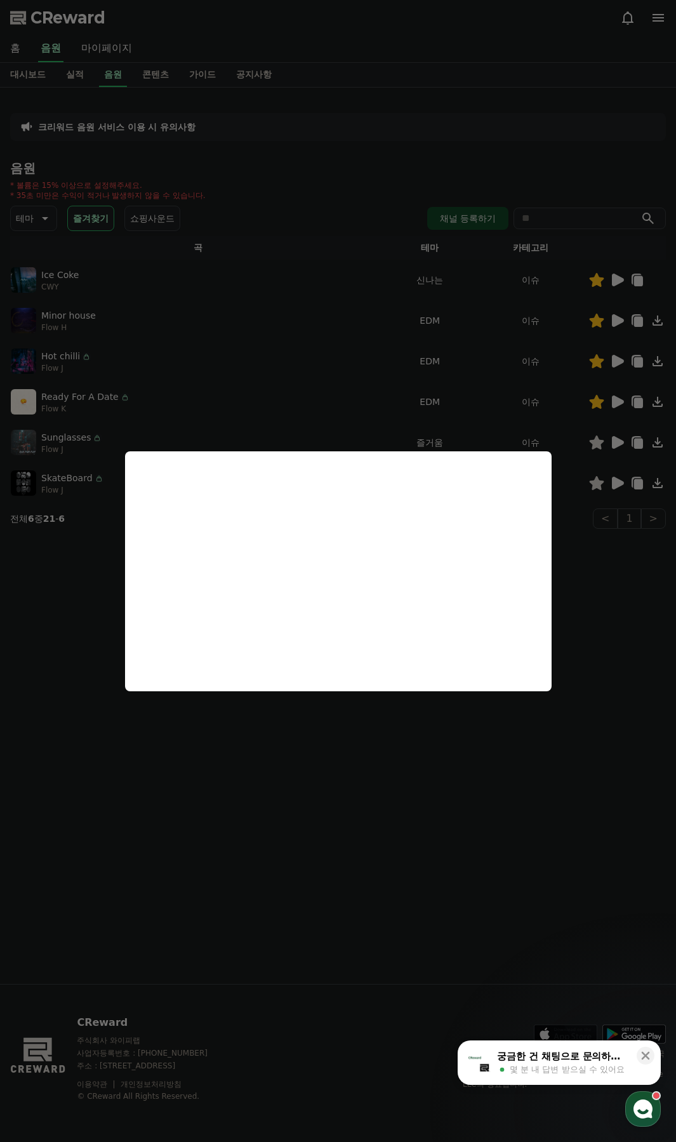
click at [58, 622] on button "close modal" at bounding box center [338, 571] width 676 height 1142
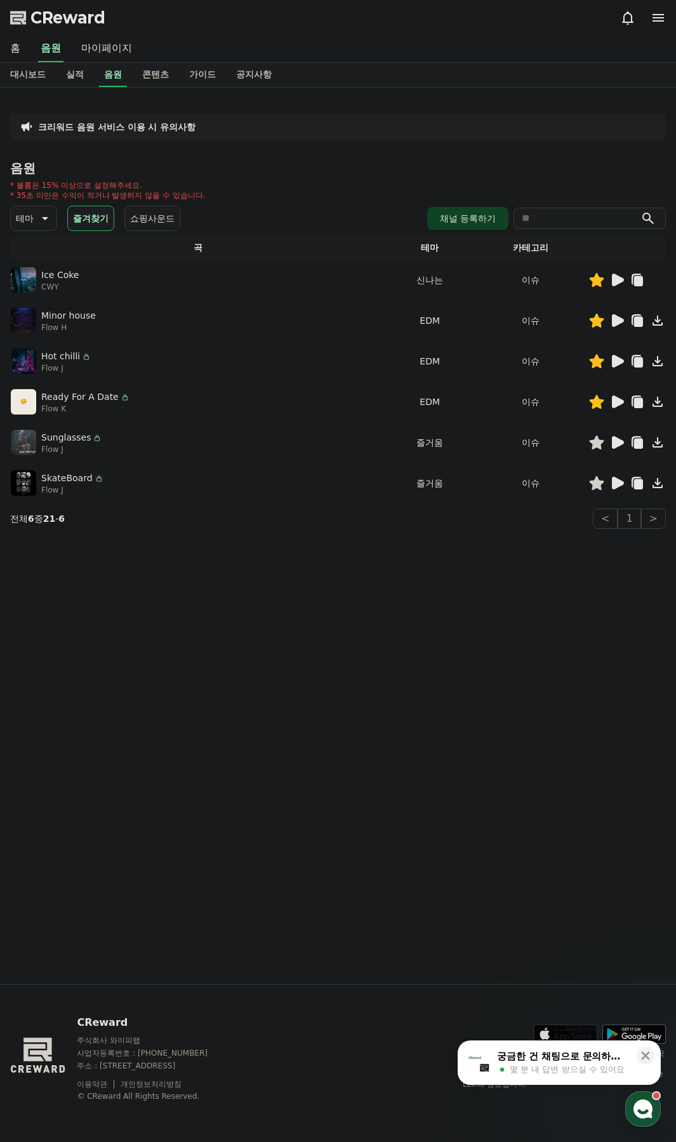
click at [449, 550] on div "크리워드 음원 서비스 이용 시 유의사항 음원 * 볼륨은 15% 이상으로 설정해주세요. * 35초 미만은 수익이 적거나 발생하지 않을 수 있습니…" at bounding box center [338, 536] width 676 height 896
